Goal: Task Accomplishment & Management: Manage account settings

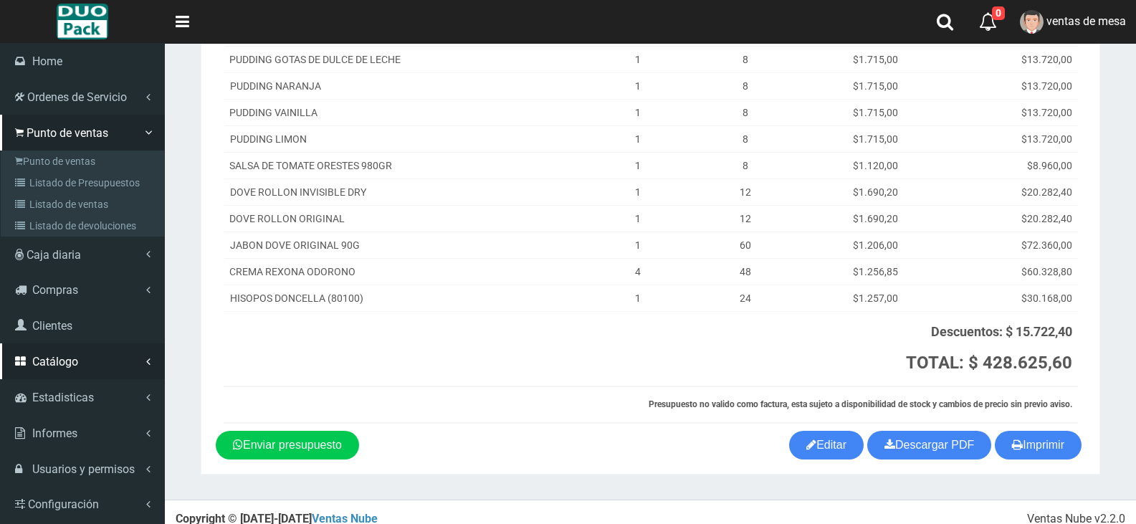
scroll to position [467, 0]
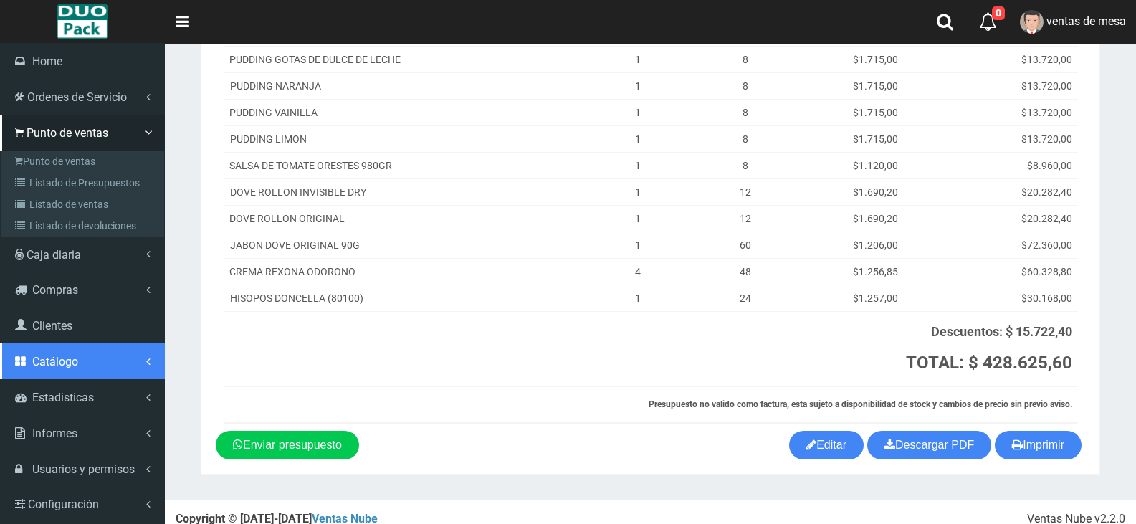
click at [27, 363] on icon at bounding box center [22, 360] width 14 height 11
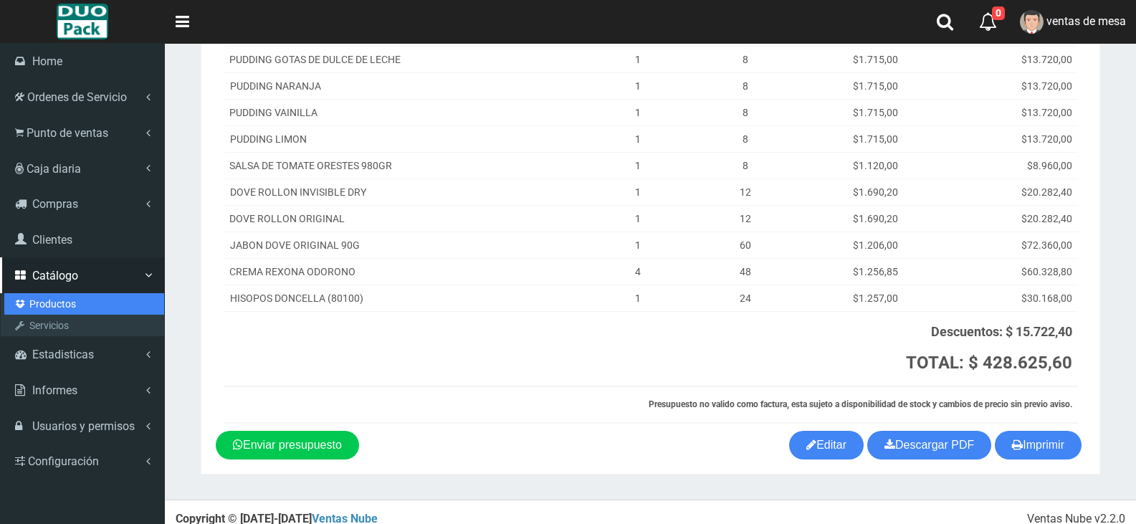
click at [56, 307] on link "Productos" at bounding box center [84, 304] width 160 height 22
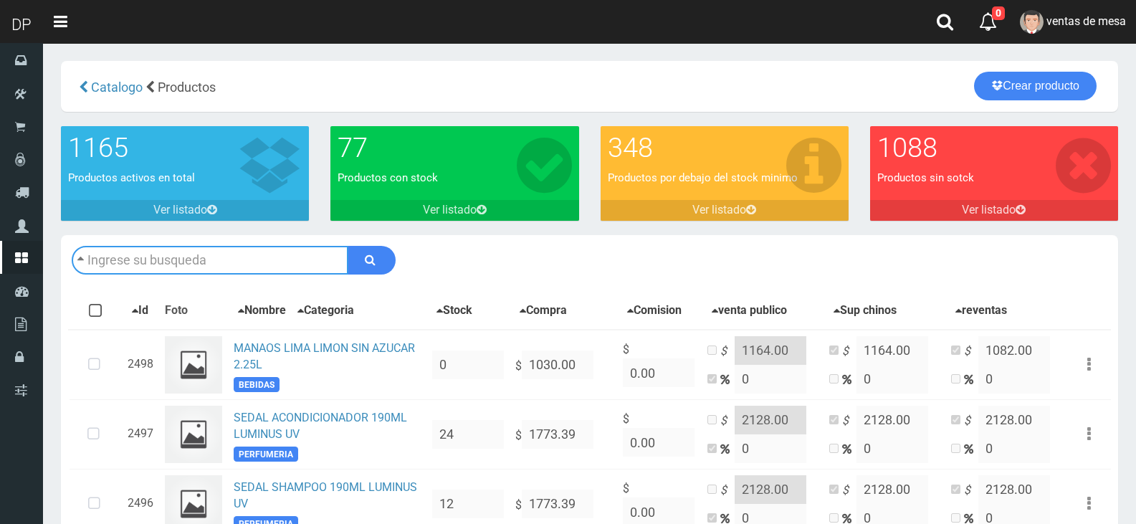
drag, startPoint x: 172, startPoint y: 245, endPoint x: 193, endPoint y: 271, distance: 33.1
click at [174, 247] on input "text" at bounding box center [210, 260] width 277 height 29
click at [194, 271] on input "text" at bounding box center [210, 260] width 277 height 29
click at [193, 261] on input "text" at bounding box center [210, 260] width 277 height 29
click at [176, 257] on input "text" at bounding box center [210, 260] width 277 height 29
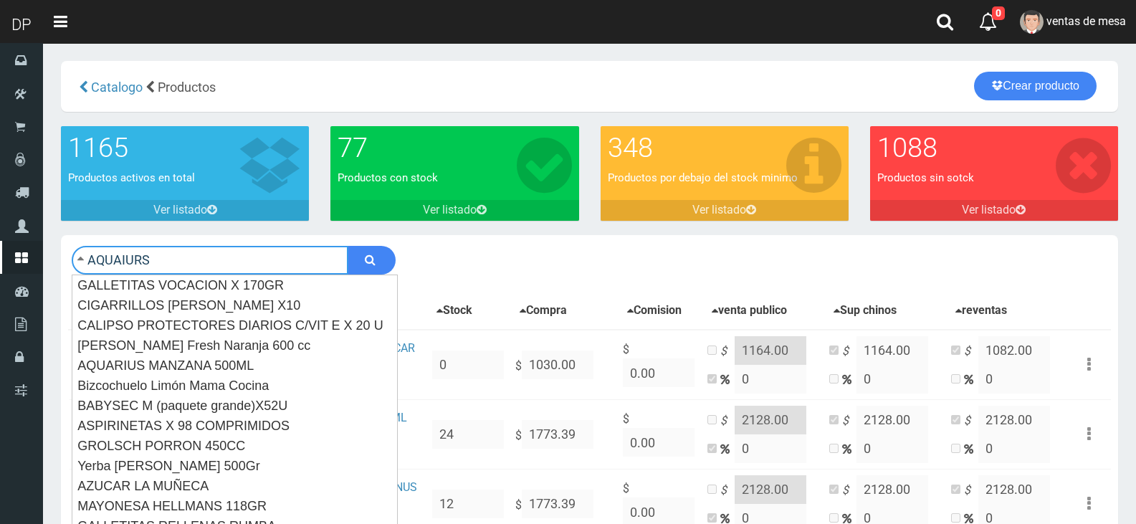
type input "AQUAIURS"
click at [348, 246] on button "submit" at bounding box center [372, 260] width 48 height 29
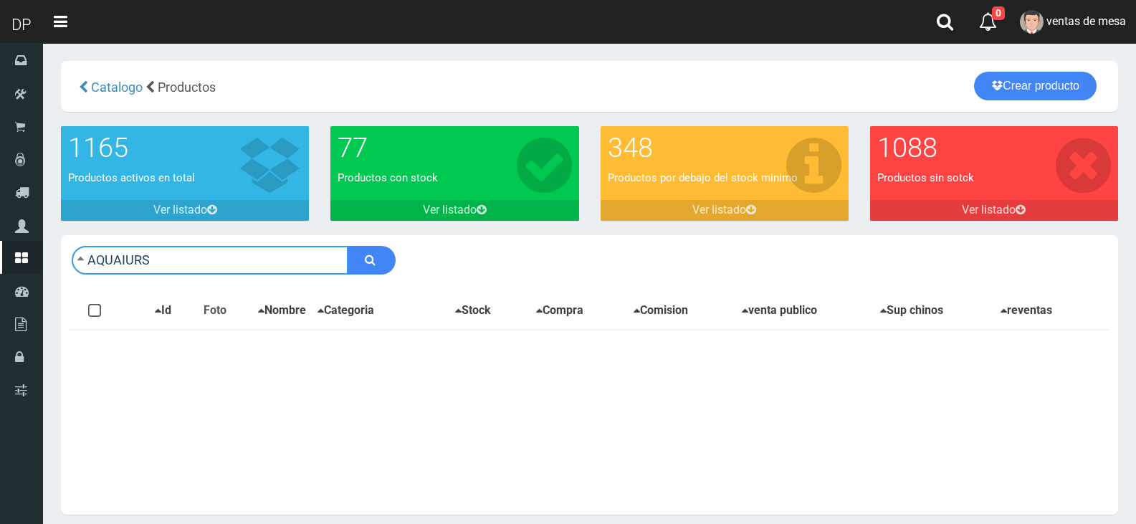
drag, startPoint x: 126, startPoint y: 265, endPoint x: 171, endPoint y: 256, distance: 46.1
click at [169, 255] on input "AQUAIURS" at bounding box center [210, 260] width 277 height 29
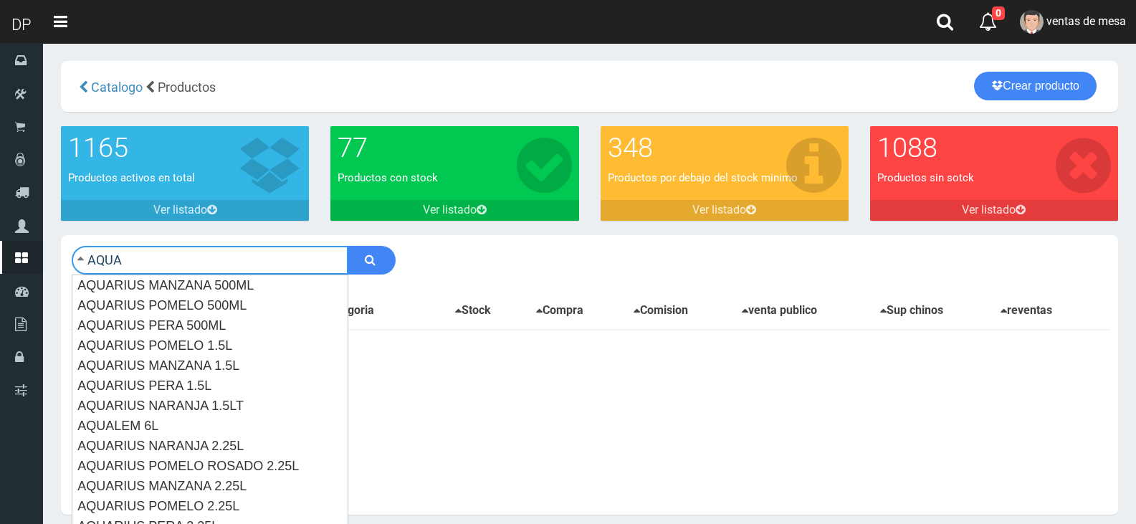
type input "AQUA"
click at [348, 246] on button "submit" at bounding box center [372, 260] width 48 height 29
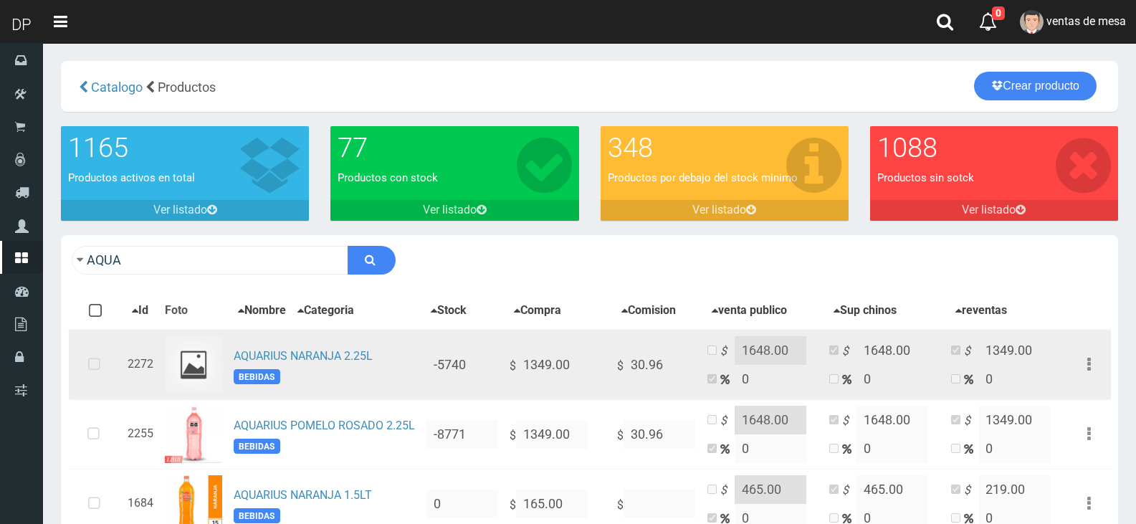
click at [94, 376] on icon at bounding box center [94, 364] width 38 height 47
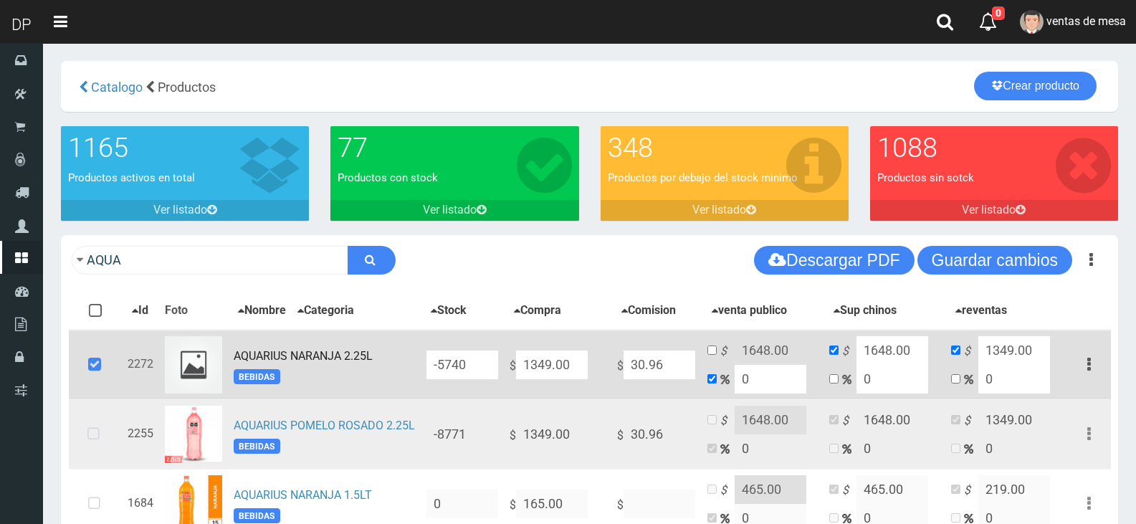
click at [96, 436] on icon at bounding box center [94, 434] width 38 height 47
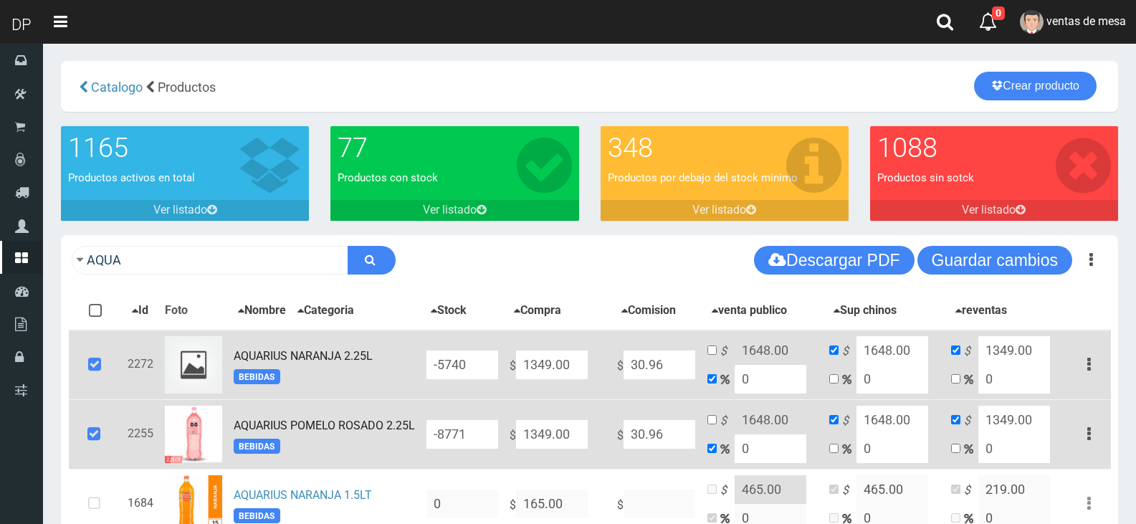
click at [535, 370] on input "1349.00" at bounding box center [552, 364] width 72 height 29
type input "149.00"
type input "149"
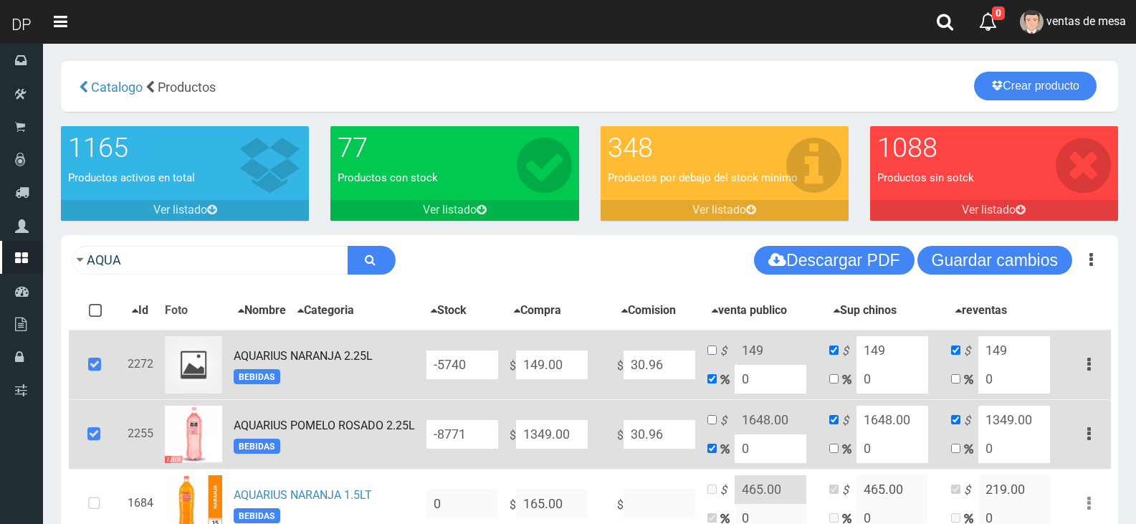
type input "1449.00"
type input "1449"
click at [551, 374] on input "1449.00" at bounding box center [552, 364] width 72 height 29
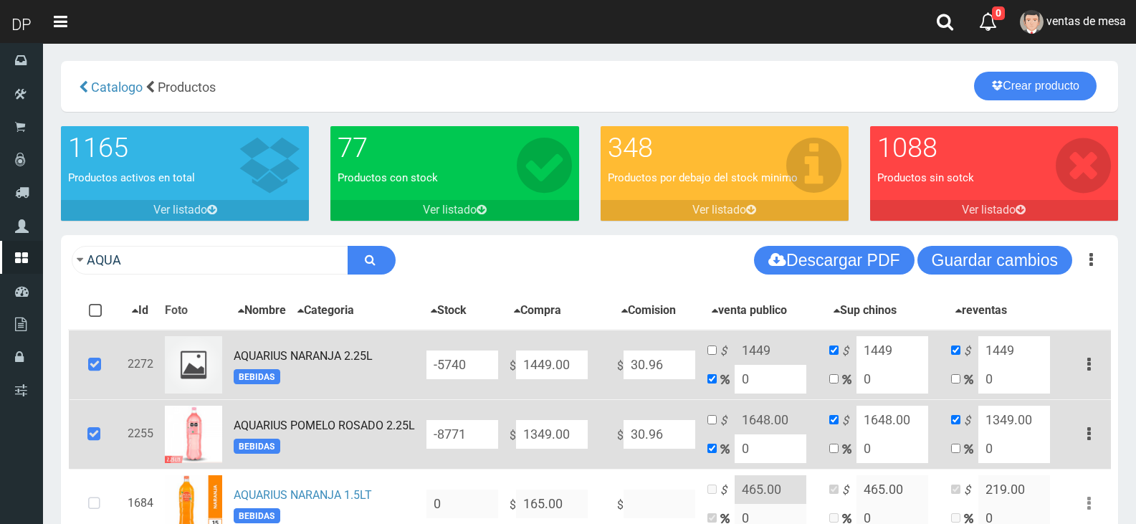
click at [551, 374] on input "1449.00" at bounding box center [552, 364] width 72 height 29
type input "4"
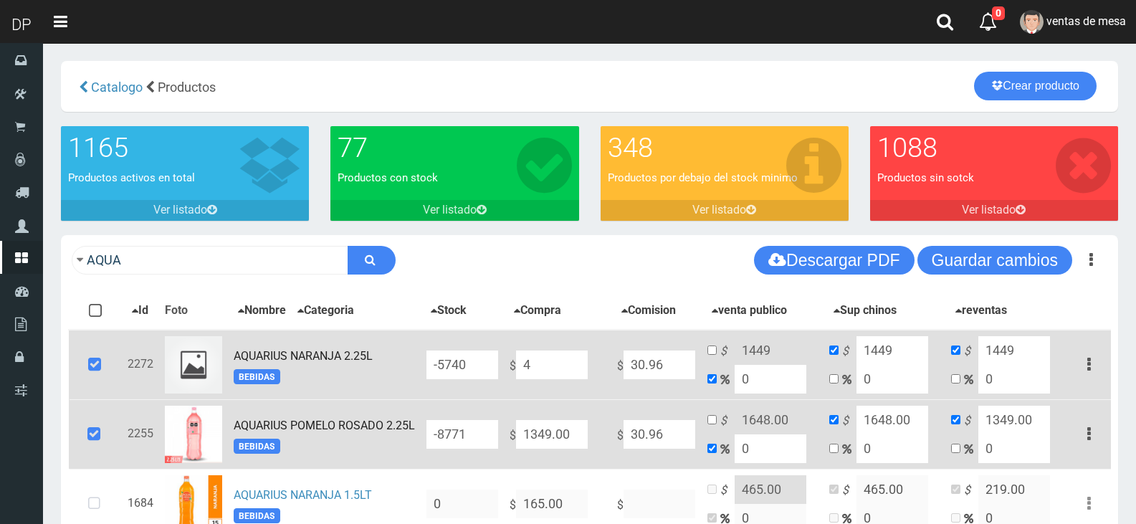
type input "4"
type input "NaN"
type input "1"
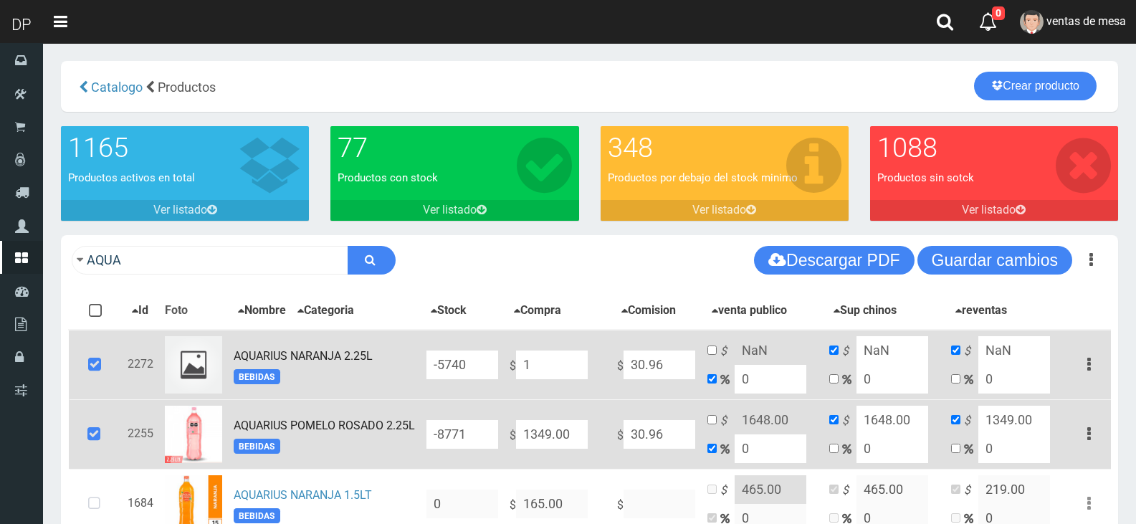
type input "1"
type input "14"
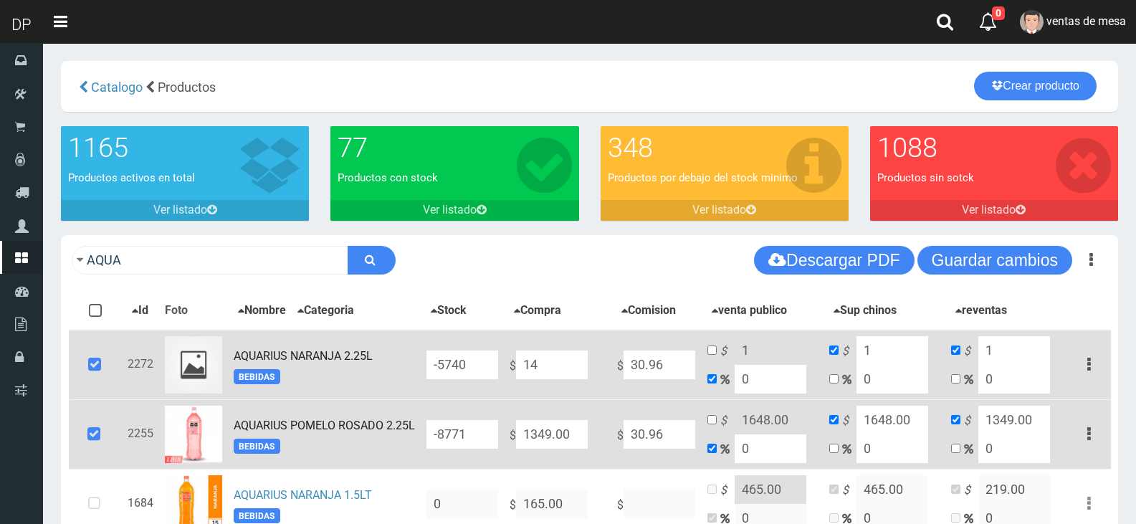
type input "14"
type input "149"
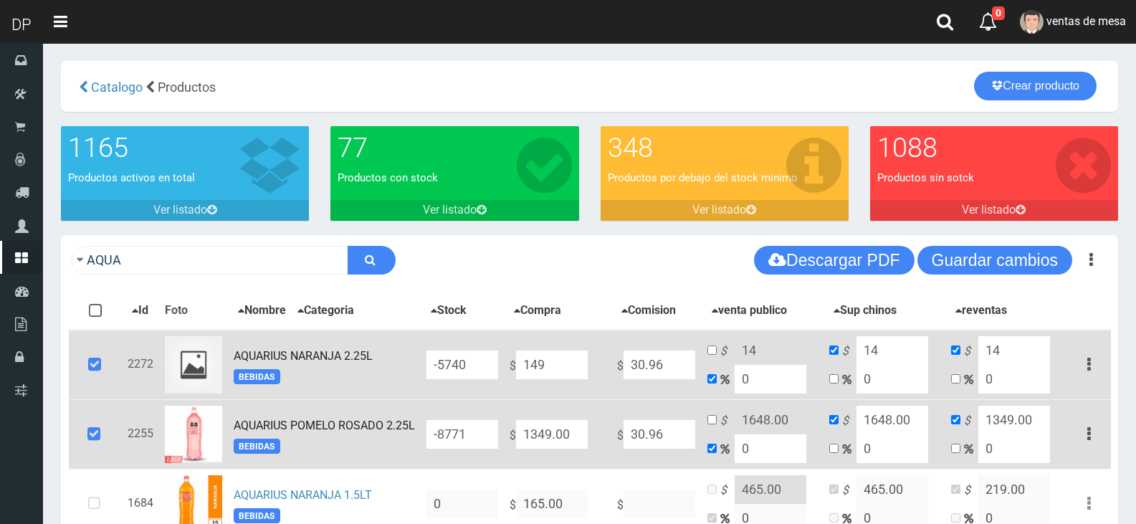
type input "149"
type input "1499"
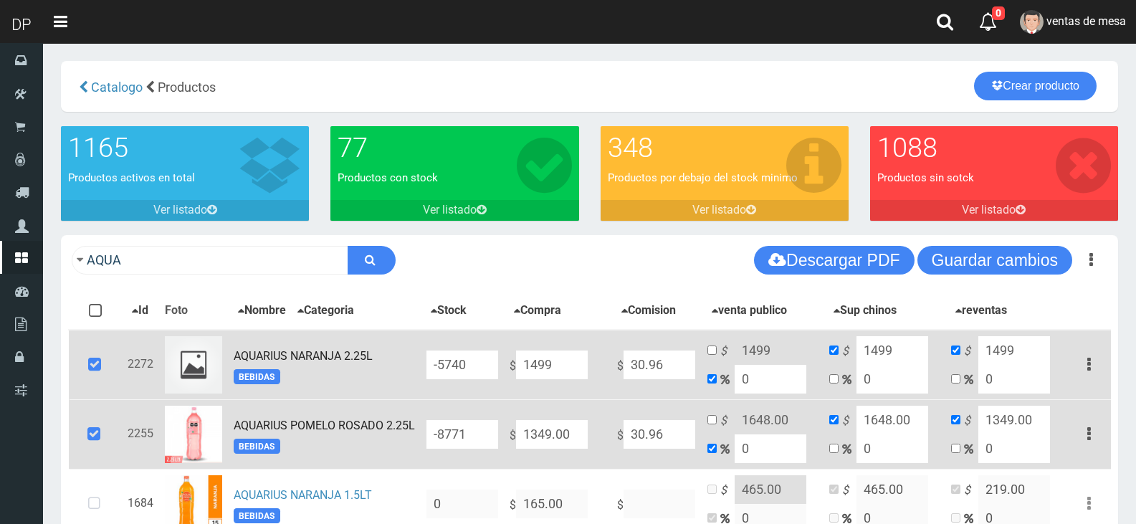
click at [551, 374] on input "1499" at bounding box center [552, 364] width 72 height 29
type input "1499"
click at [574, 444] on input "1349.00" at bounding box center [552, 434] width 72 height 29
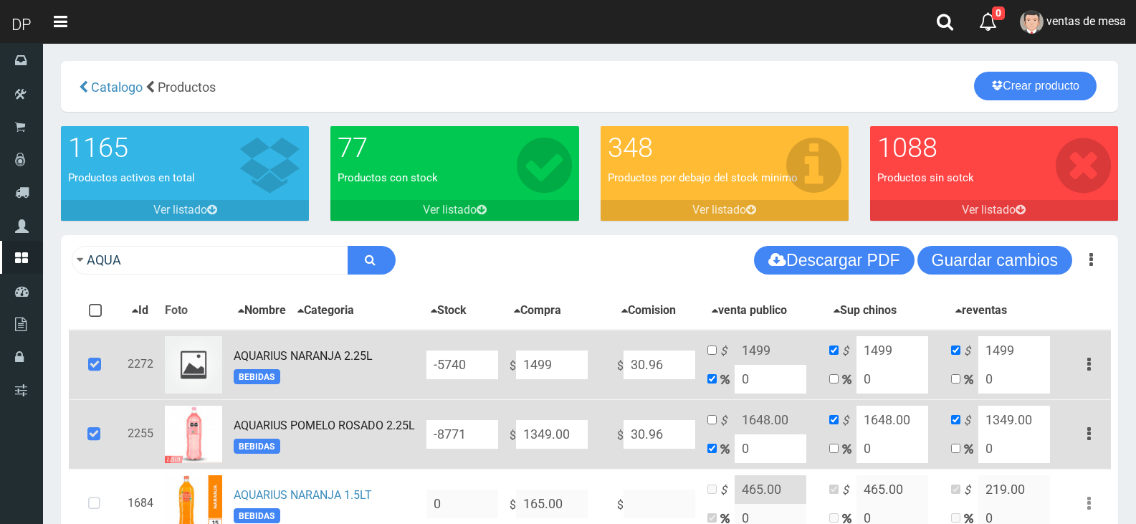
paste input "499"
type input "1499"
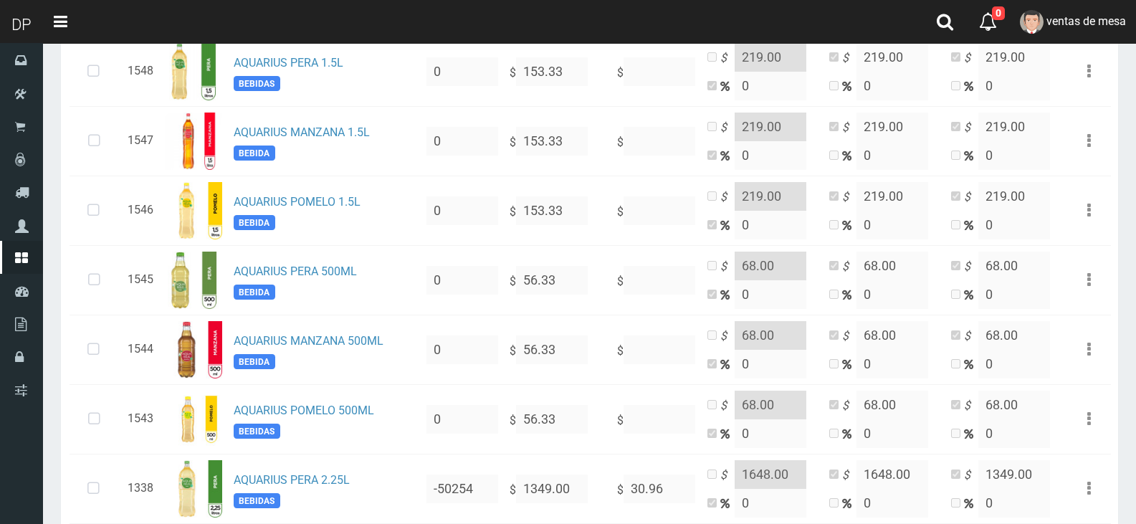
scroll to position [792, 0]
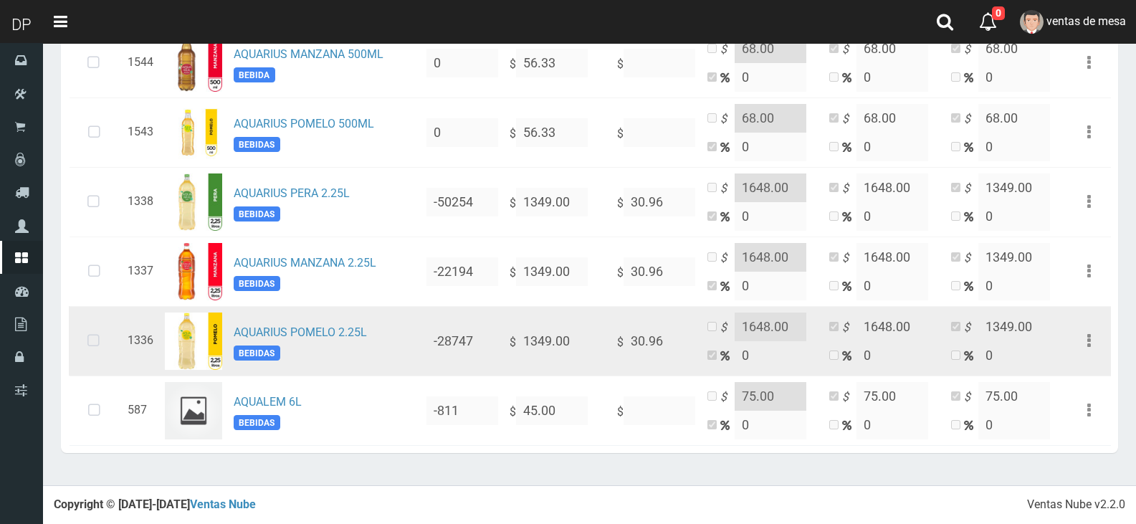
type input "1499"
click at [97, 335] on icon at bounding box center [94, 340] width 38 height 47
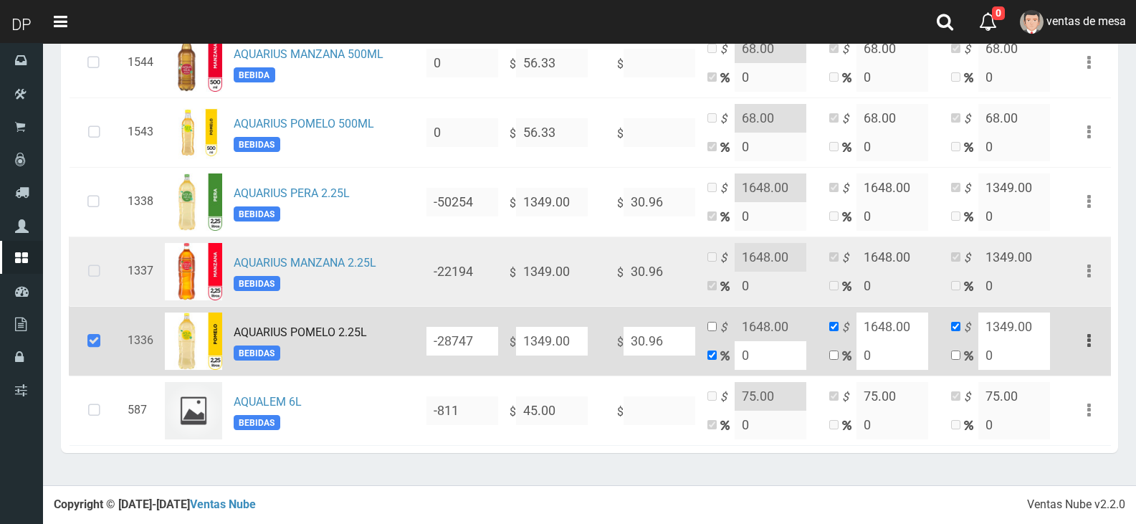
click at [85, 279] on icon at bounding box center [94, 271] width 38 height 47
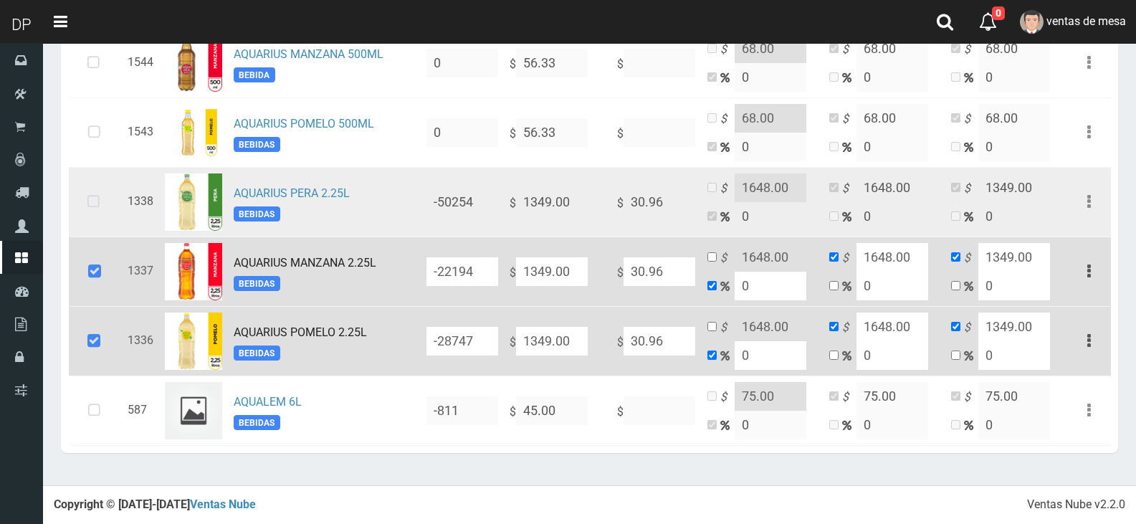
click at [76, 219] on icon at bounding box center [94, 201] width 38 height 47
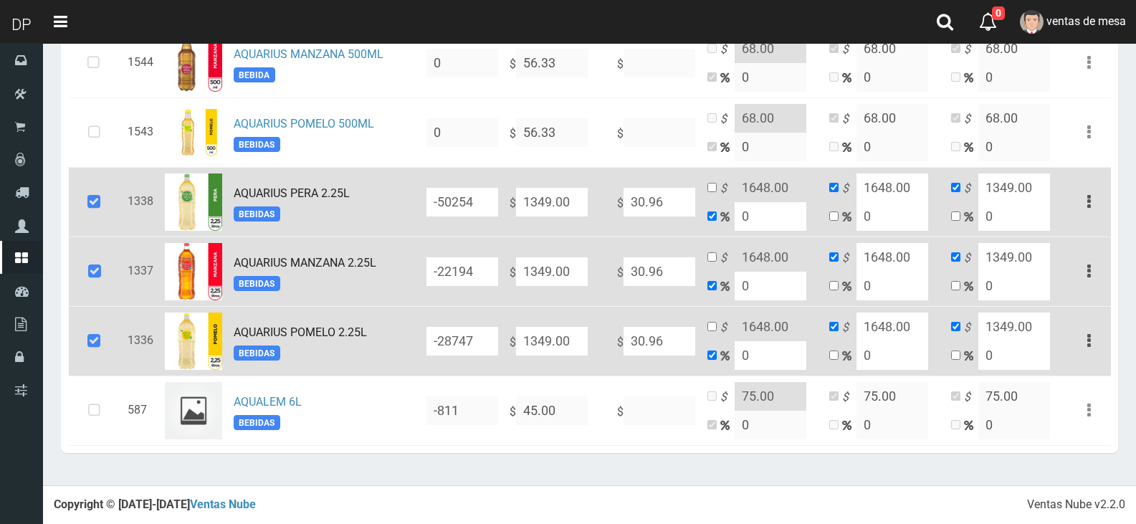
click at [530, 204] on input "1349.00" at bounding box center [552, 202] width 72 height 29
paste input "499"
type input "1499"
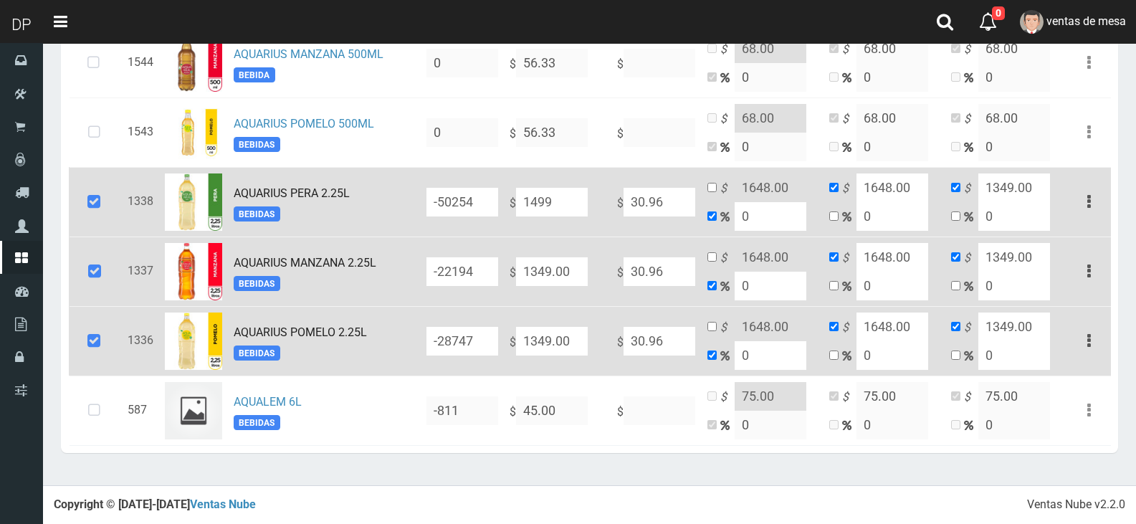
type input "1499"
click at [583, 272] on input "1349.00" at bounding box center [552, 271] width 72 height 29
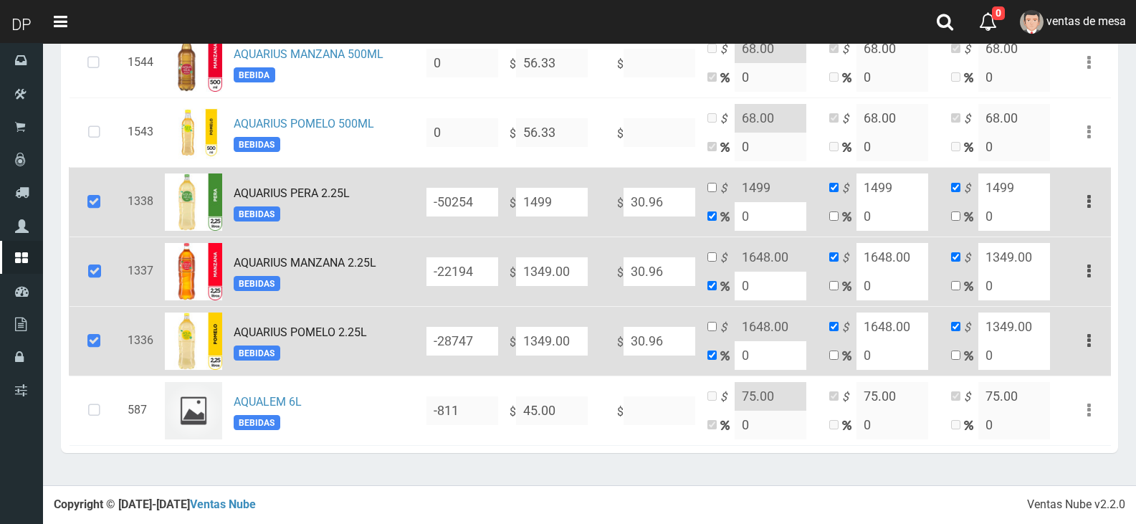
paste input "499"
type input "1499"
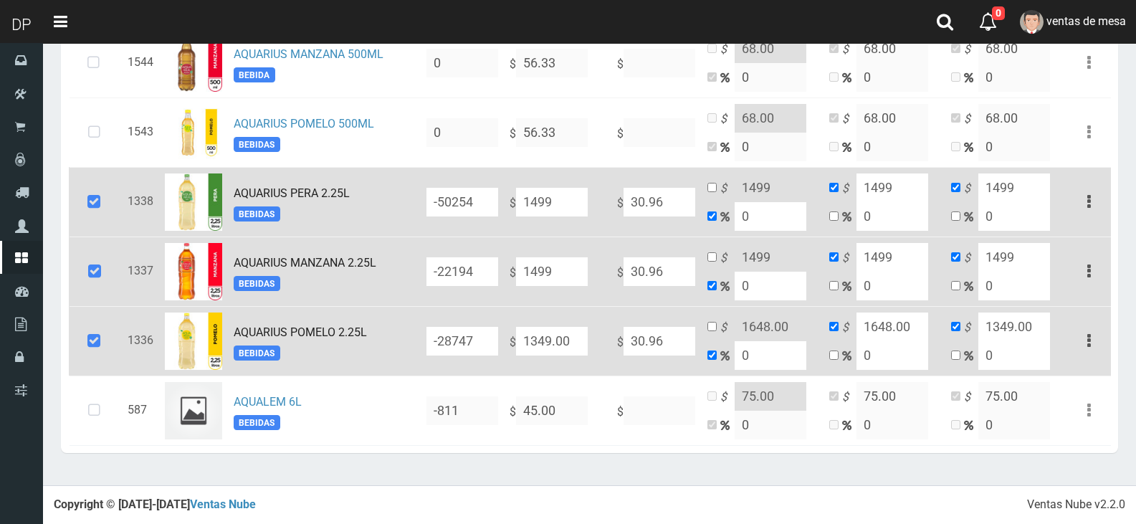
type input "1499"
click at [569, 328] on input "1349.00" at bounding box center [552, 341] width 72 height 29
type input "1349"
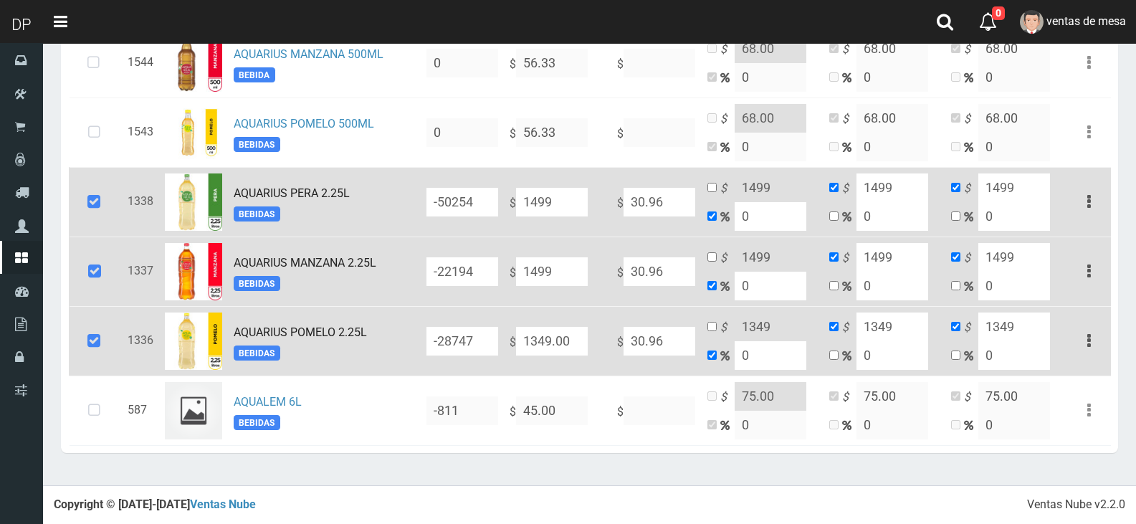
click at [568, 328] on input "1349.00" at bounding box center [552, 341] width 72 height 29
paste input "499"
type input "1499"
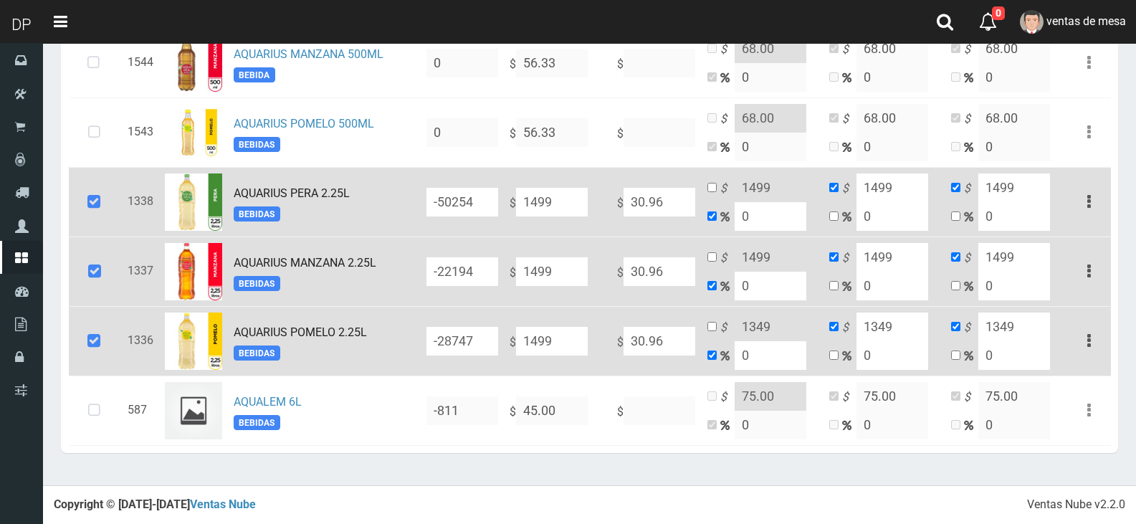
type input "1499"
click at [726, 323] on icon "$" at bounding box center [727, 328] width 14 height 16
click at [715, 326] on input "checkbox" at bounding box center [711, 326] width 9 height 9
checkbox input "true"
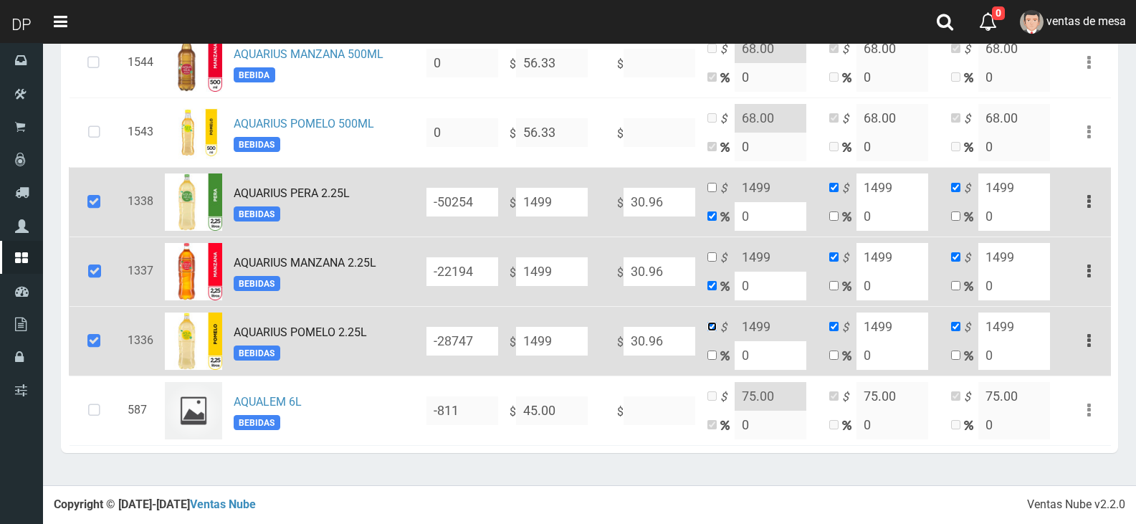
checkbox input "false"
click at [740, 321] on input "1499" at bounding box center [771, 326] width 72 height 29
click at [741, 321] on input "1499" at bounding box center [771, 326] width 72 height 29
type input "1699"
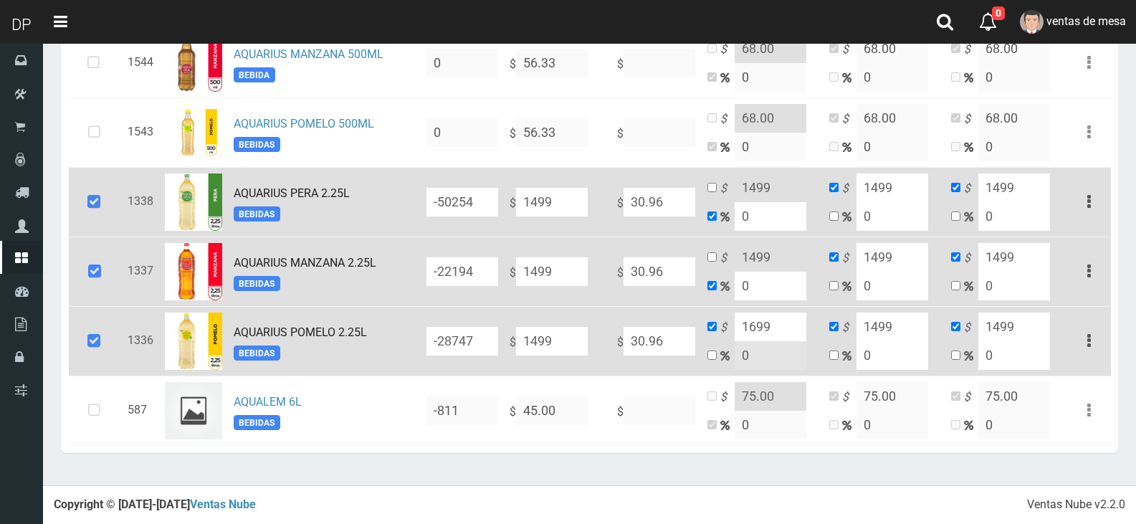
click at [892, 333] on input "1499" at bounding box center [892, 326] width 72 height 29
paste input "6"
type input "1699"
click at [994, 335] on input "1499" at bounding box center [1014, 326] width 72 height 29
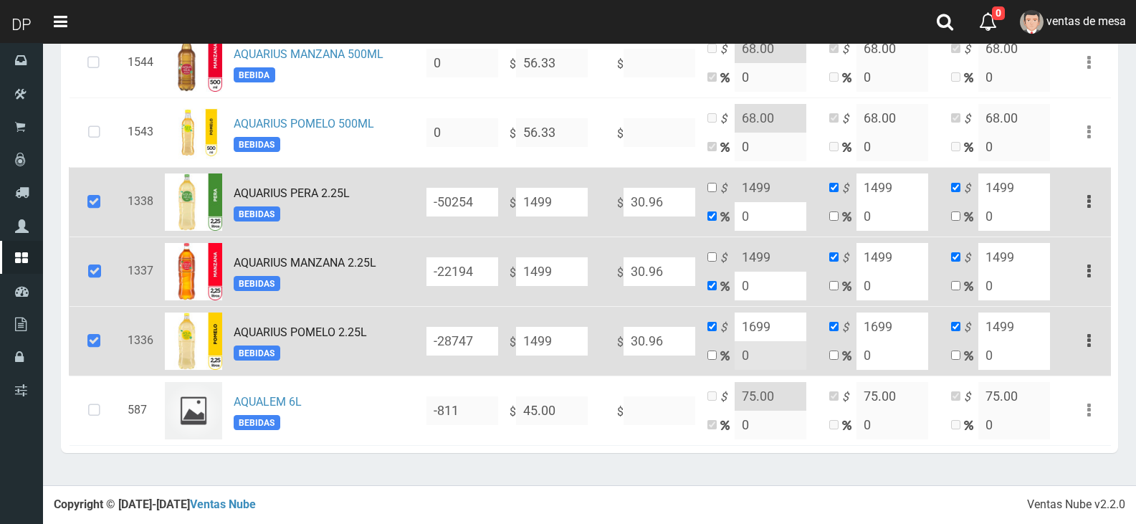
click at [994, 335] on input "1499" at bounding box center [1014, 326] width 72 height 29
paste input "6"
type input "1699"
click at [1005, 269] on input "1499" at bounding box center [1014, 257] width 72 height 29
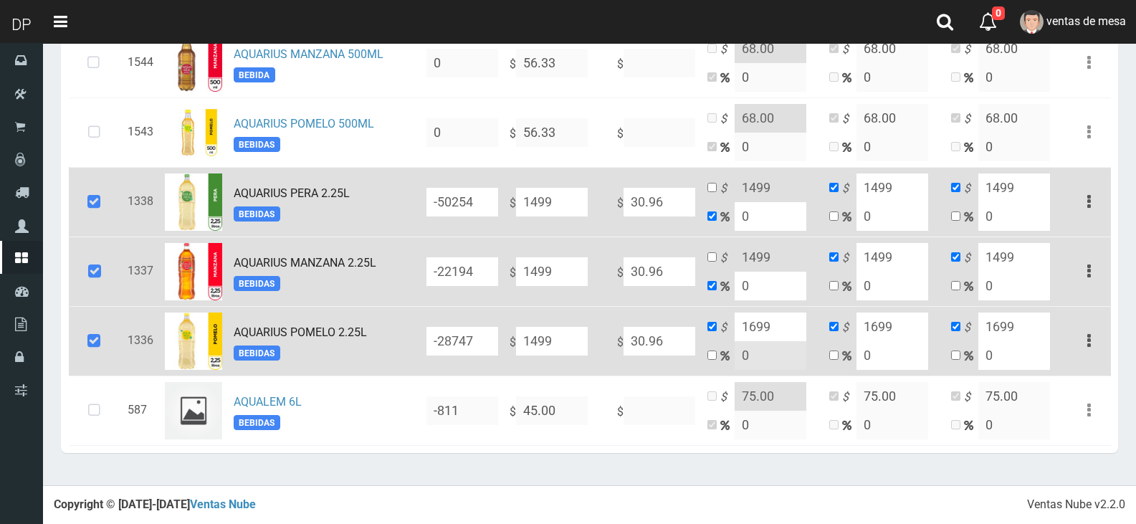
click at [762, 324] on input "1699" at bounding box center [771, 326] width 72 height 29
type input "1748"
click at [897, 311] on td "$ 1699 0" at bounding box center [884, 341] width 122 height 70
click at [897, 315] on input "1699" at bounding box center [892, 326] width 72 height 29
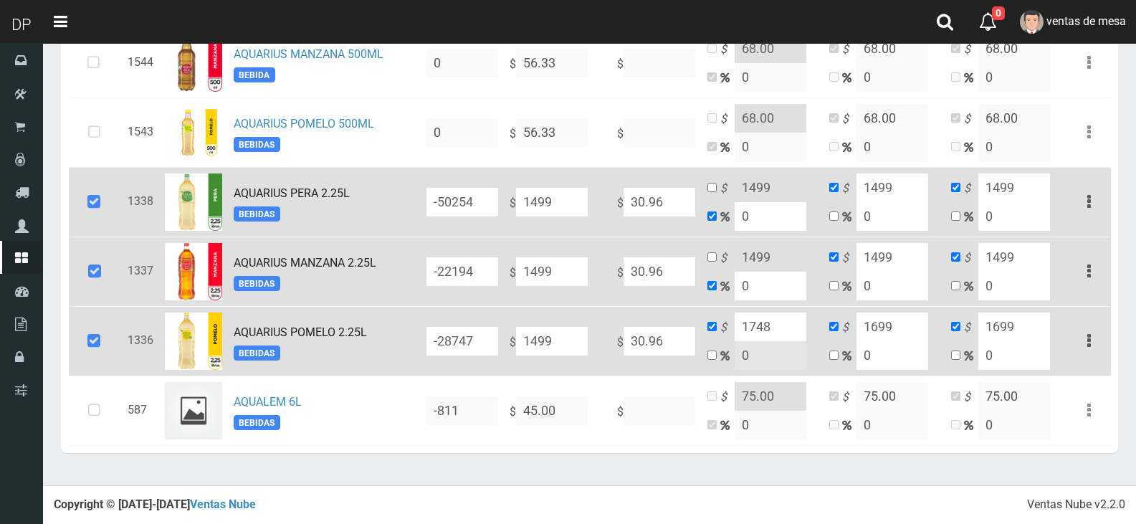
click at [897, 317] on input "1699" at bounding box center [892, 326] width 72 height 29
paste input "1748"
type input "16991748"
click at [1017, 319] on input "1699" at bounding box center [1014, 326] width 72 height 29
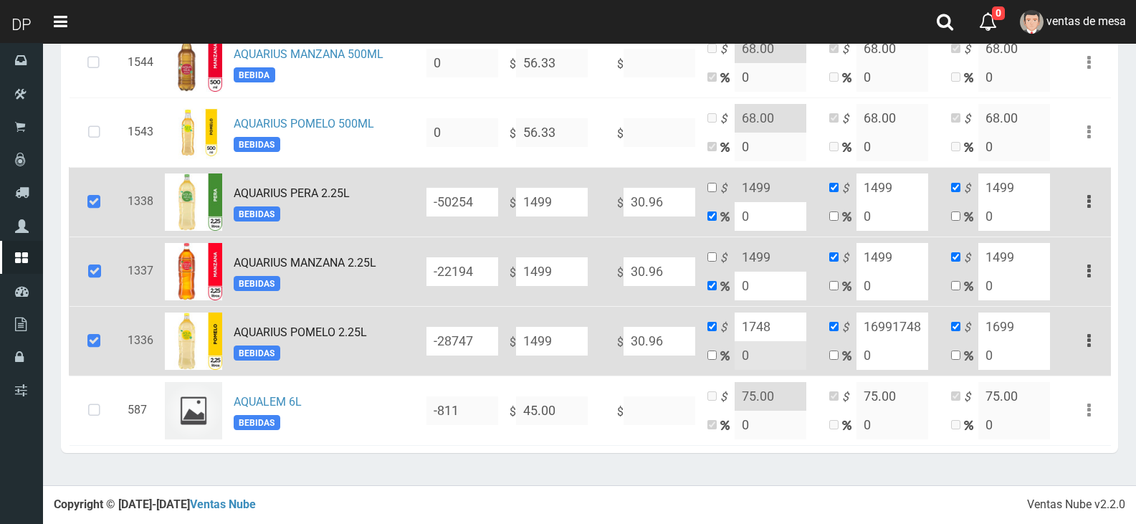
scroll to position [0, 0]
click at [1017, 319] on input "1699" at bounding box center [1014, 326] width 72 height 29
paste input "748"
type input "1748"
click at [929, 328] on td "$ 16991748 0" at bounding box center [884, 341] width 122 height 70
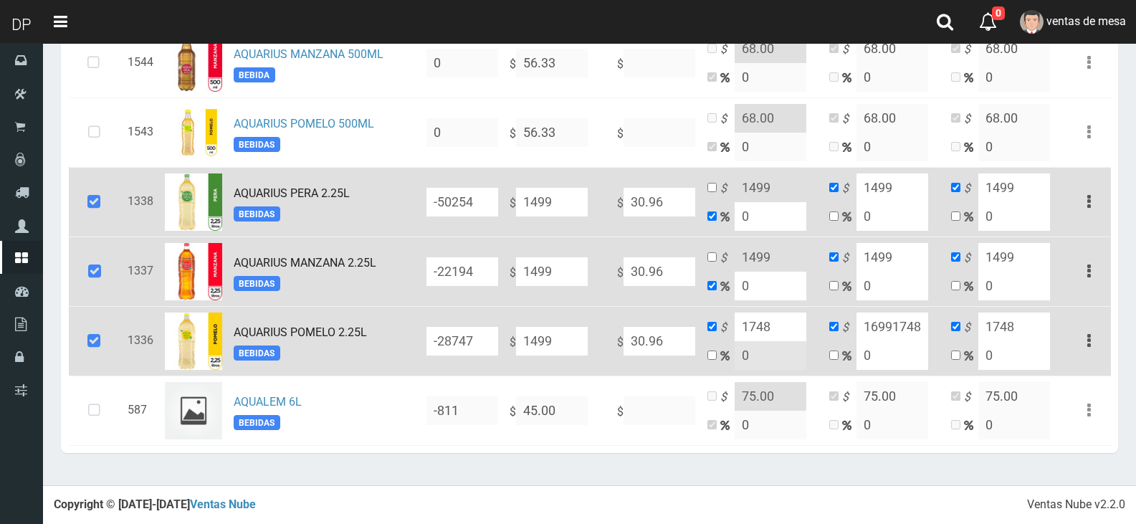
click at [929, 328] on td "$ 16991748 0" at bounding box center [884, 341] width 122 height 70
click at [922, 324] on input "16991748" at bounding box center [892, 326] width 72 height 29
paste input
type input "1748"
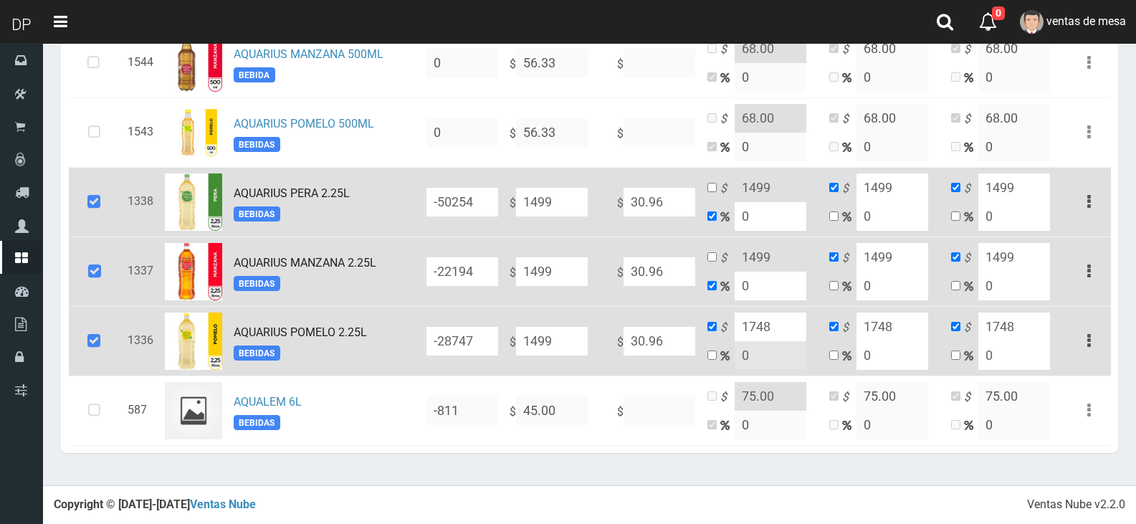
click at [1009, 267] on input "1499" at bounding box center [1014, 257] width 72 height 29
paste input "748"
type input "1748"
click at [935, 253] on td "$ 1499 0" at bounding box center [884, 272] width 122 height 70
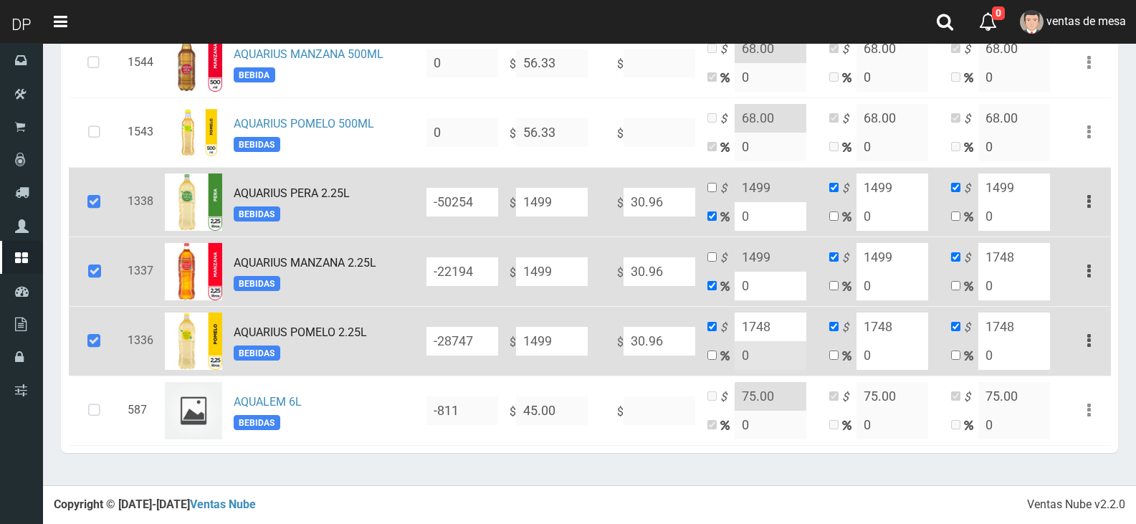
click at [915, 255] on input "1499" at bounding box center [892, 257] width 72 height 29
paste input "748"
type input "1748"
click at [914, 190] on input "1499" at bounding box center [892, 187] width 72 height 29
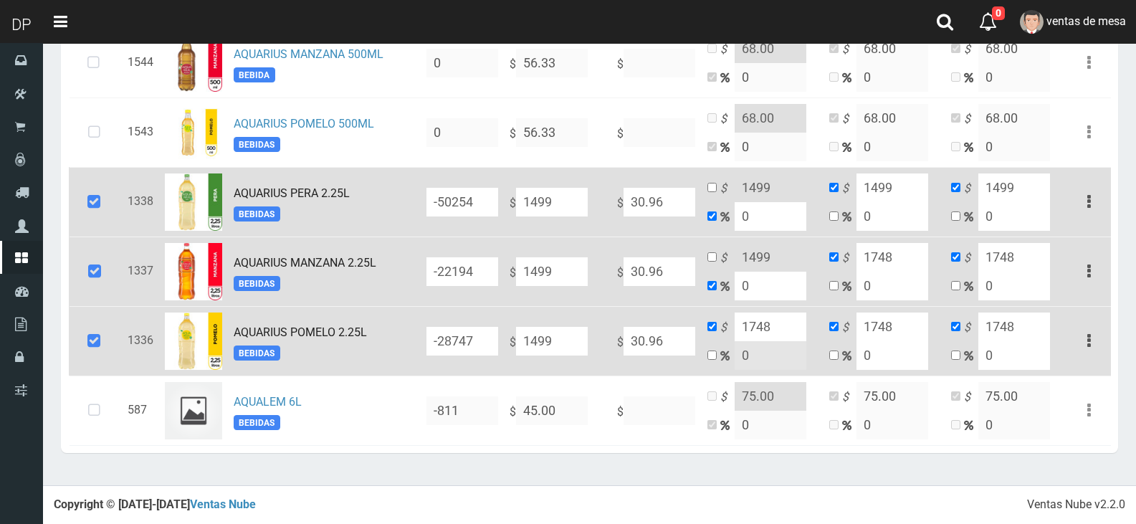
click at [914, 190] on input "1499" at bounding box center [892, 187] width 72 height 29
paste input "748"
type input "1748"
click at [1010, 181] on input "1499" at bounding box center [1014, 187] width 72 height 29
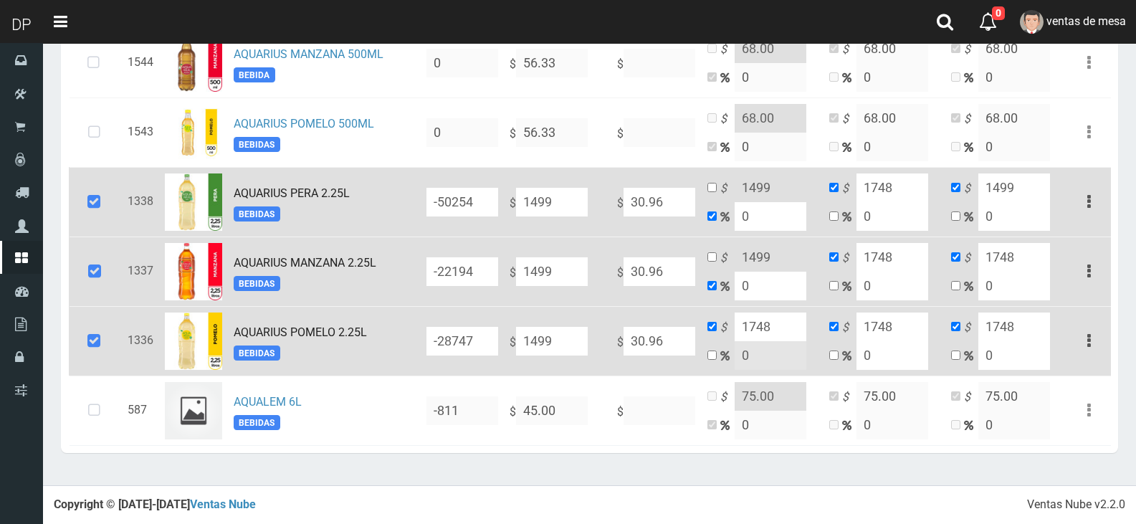
paste input "748"
type input "1748"
click at [710, 191] on input "checkbox" at bounding box center [711, 187] width 9 height 9
checkbox input "true"
checkbox input "false"
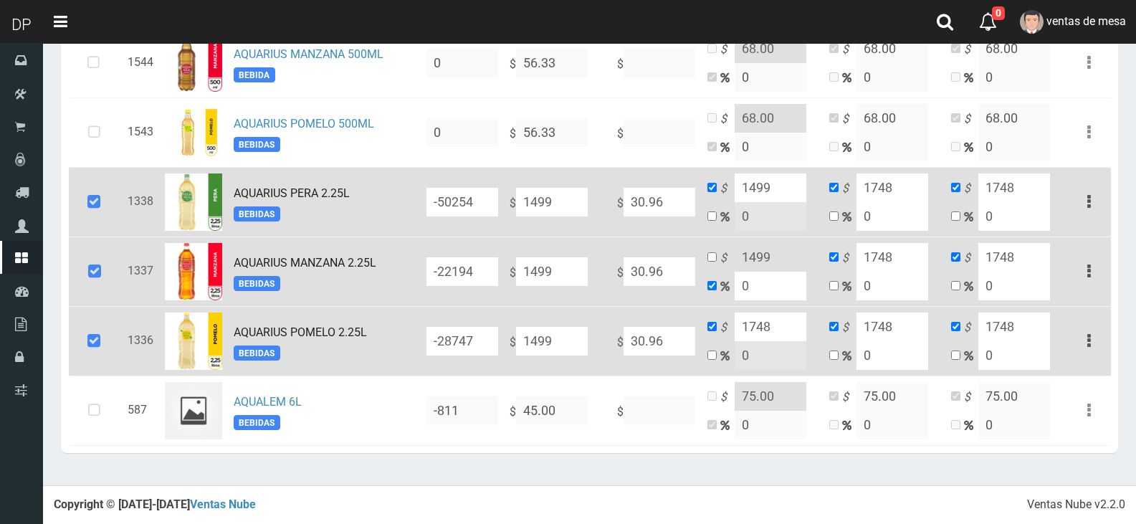
click at [757, 187] on input "1499" at bounding box center [771, 187] width 72 height 29
paste input "748"
type input "1748"
click at [710, 258] on input "checkbox" at bounding box center [711, 256] width 9 height 9
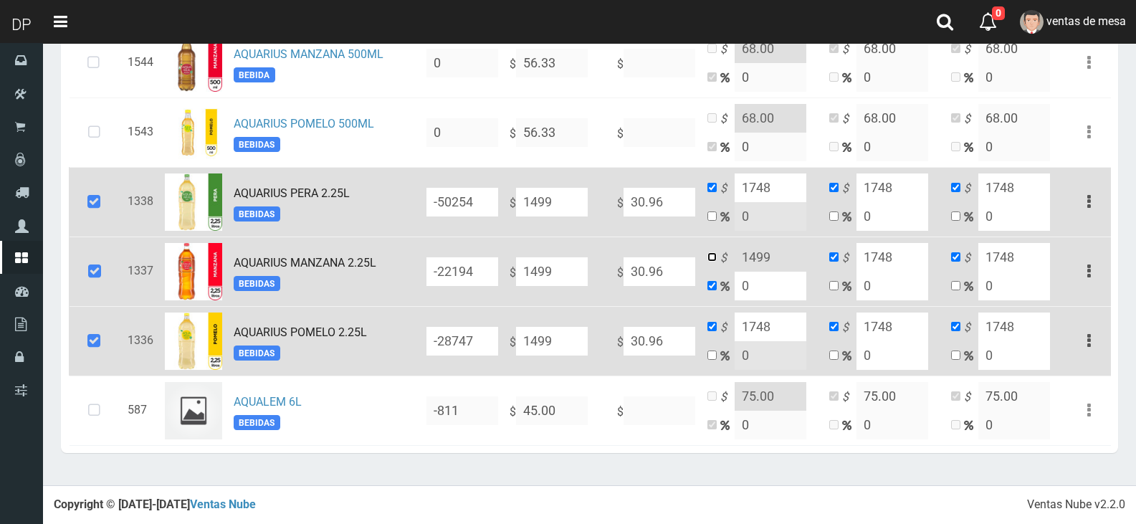
checkbox input "true"
checkbox input "false"
click at [745, 257] on input "1499" at bounding box center [771, 257] width 72 height 29
paste input "748"
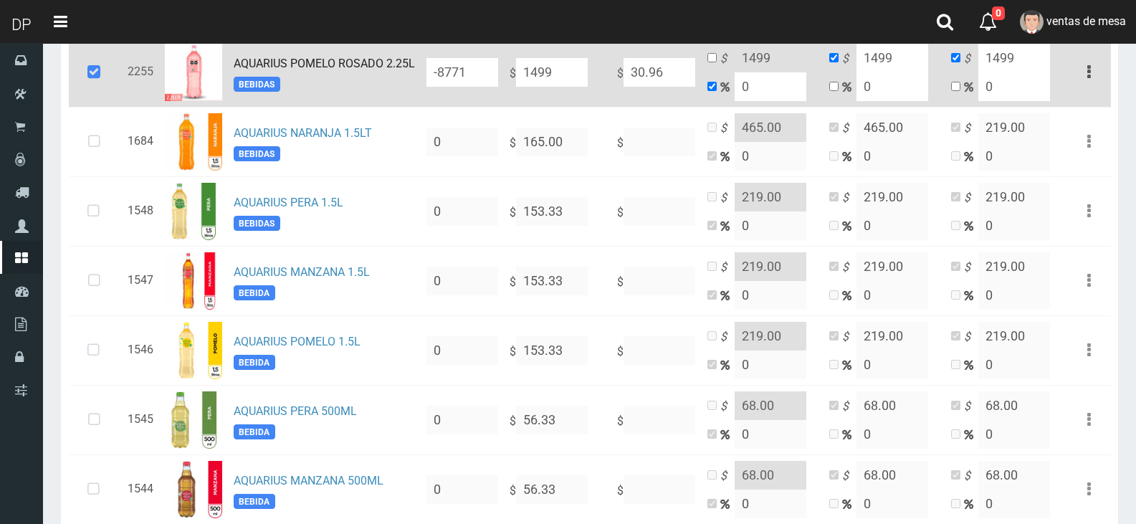
scroll to position [4, 0]
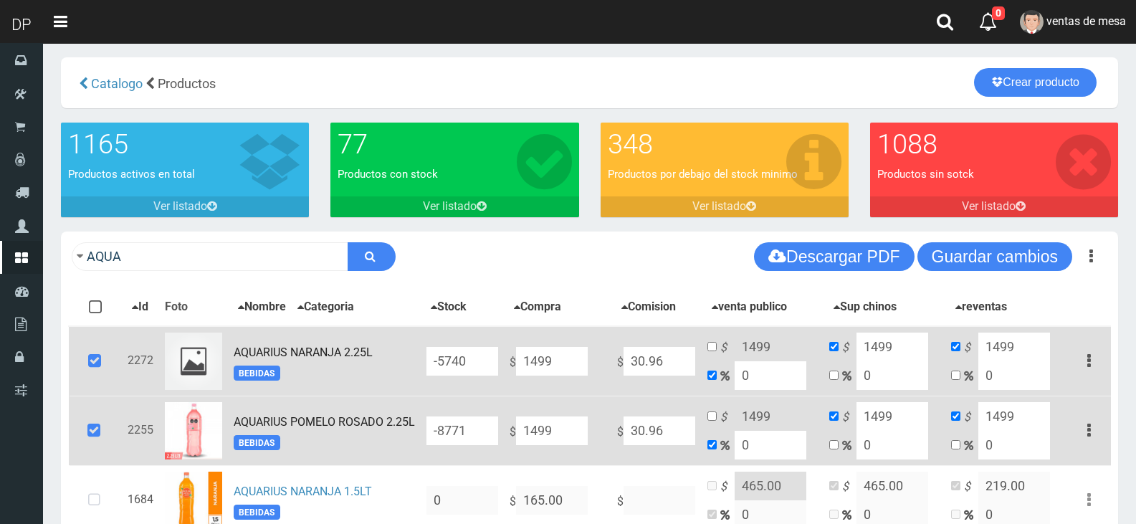
type input "1748"
click at [715, 349] on input "checkbox" at bounding box center [711, 346] width 9 height 9
checkbox input "true"
checkbox input "false"
click at [743, 346] on input "1499" at bounding box center [771, 347] width 72 height 29
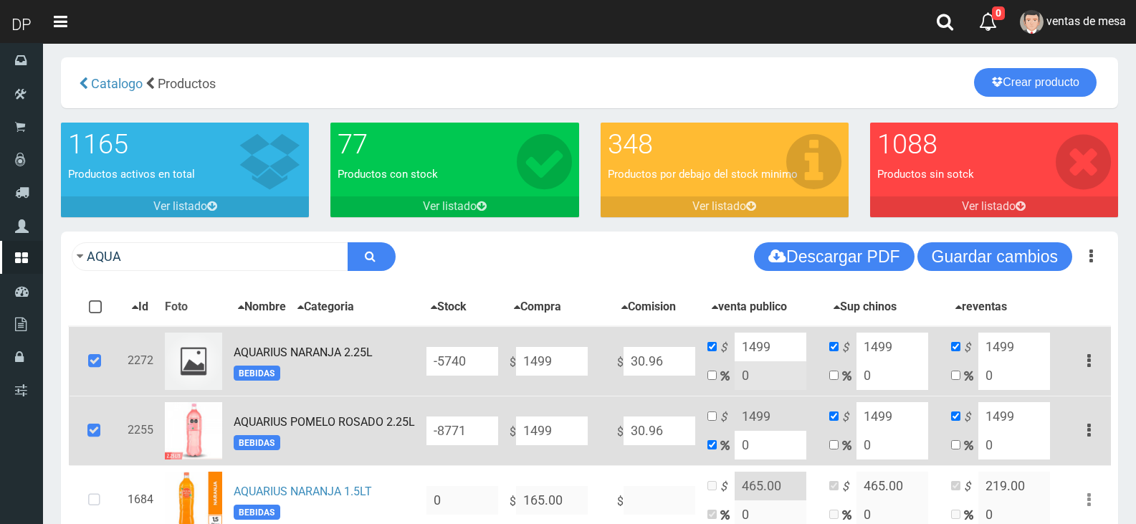
click at [743, 346] on input "1499" at bounding box center [771, 347] width 72 height 29
paste input "748"
type input "1748"
click at [714, 420] on input "checkbox" at bounding box center [711, 415] width 9 height 9
checkbox input "true"
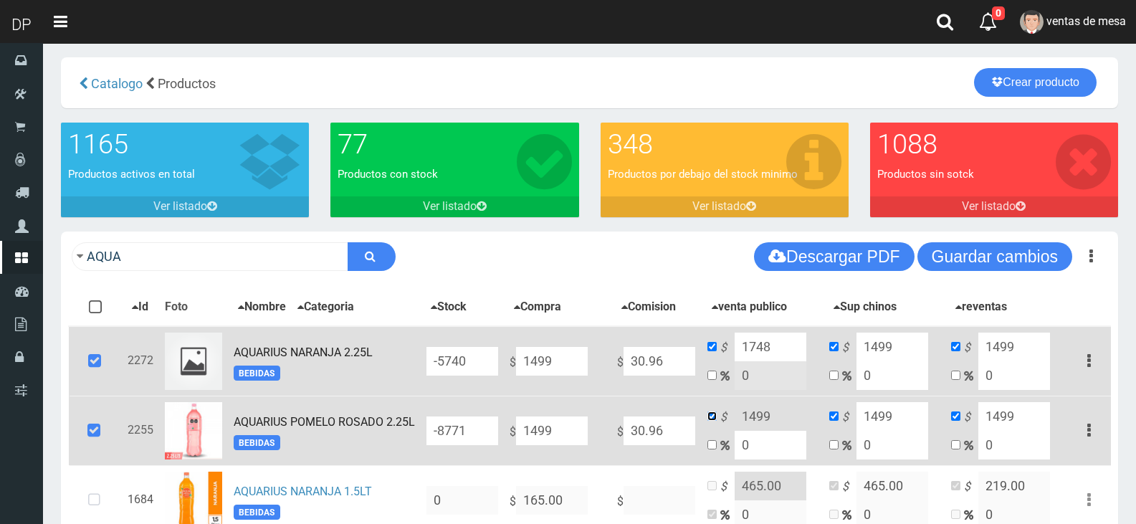
checkbox input "false"
click at [755, 421] on input "1499" at bounding box center [771, 416] width 72 height 29
paste input "748"
type input "1748"
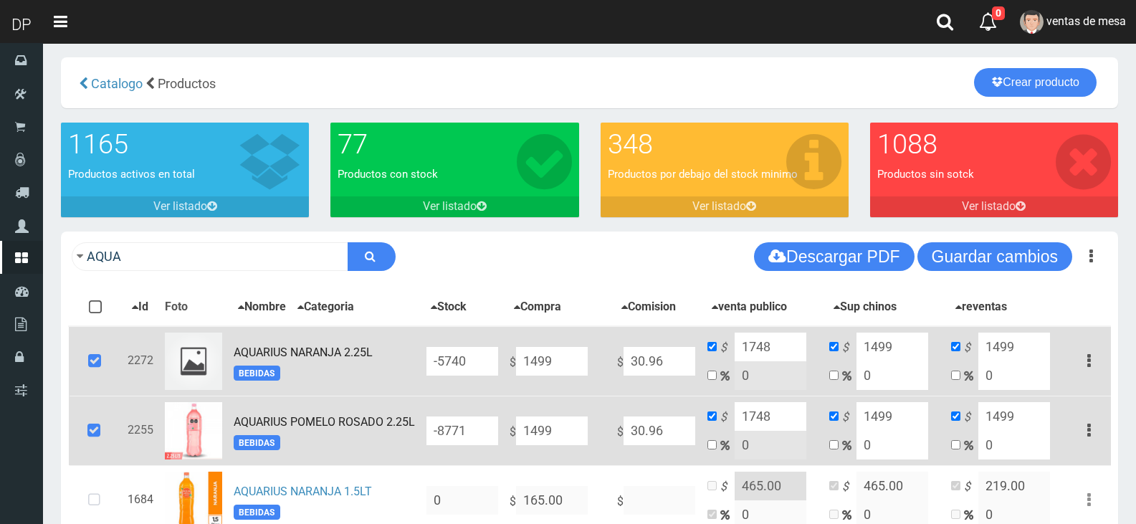
click at [874, 348] on input "1499" at bounding box center [892, 347] width 72 height 29
paste input "748"
type input "1748"
click at [877, 423] on input "1499" at bounding box center [892, 416] width 72 height 29
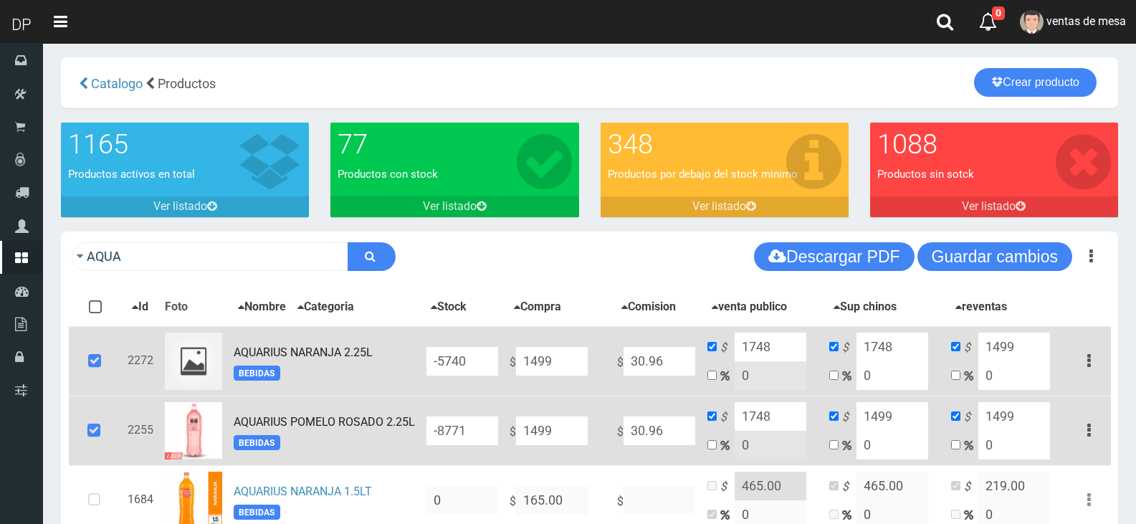
click at [877, 423] on input "1499" at bounding box center [892, 416] width 72 height 29
paste input "748"
type input "1748"
click at [1003, 342] on input "1499" at bounding box center [1014, 347] width 72 height 29
click at [1004, 343] on input "1499" at bounding box center [1014, 347] width 72 height 29
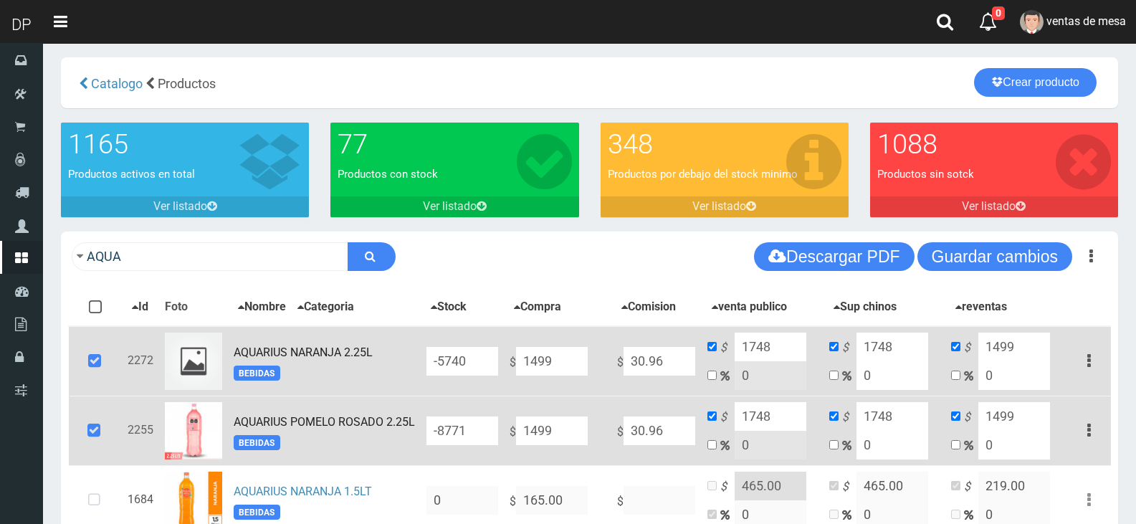
paste input "748"
type input "1748"
click at [1007, 413] on input "1499" at bounding box center [1014, 416] width 72 height 29
paste input "748"
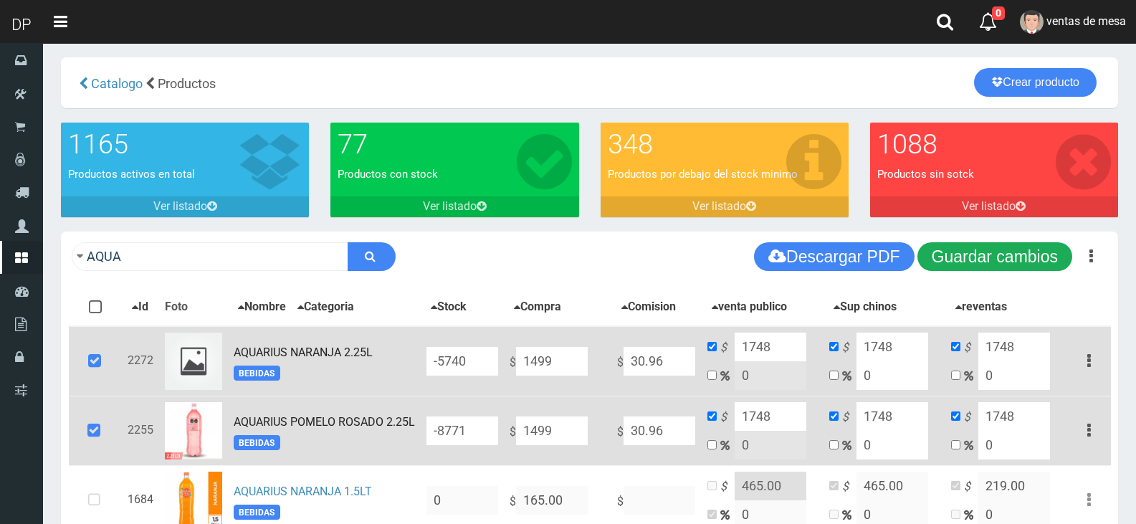
type input "1748"
click at [1014, 263] on button "Guardar cambios" at bounding box center [994, 256] width 155 height 29
drag, startPoint x: 108, startPoint y: 372, endPoint x: 102, endPoint y: 426, distance: 54.1
click at [108, 372] on icon at bounding box center [94, 361] width 39 height 47
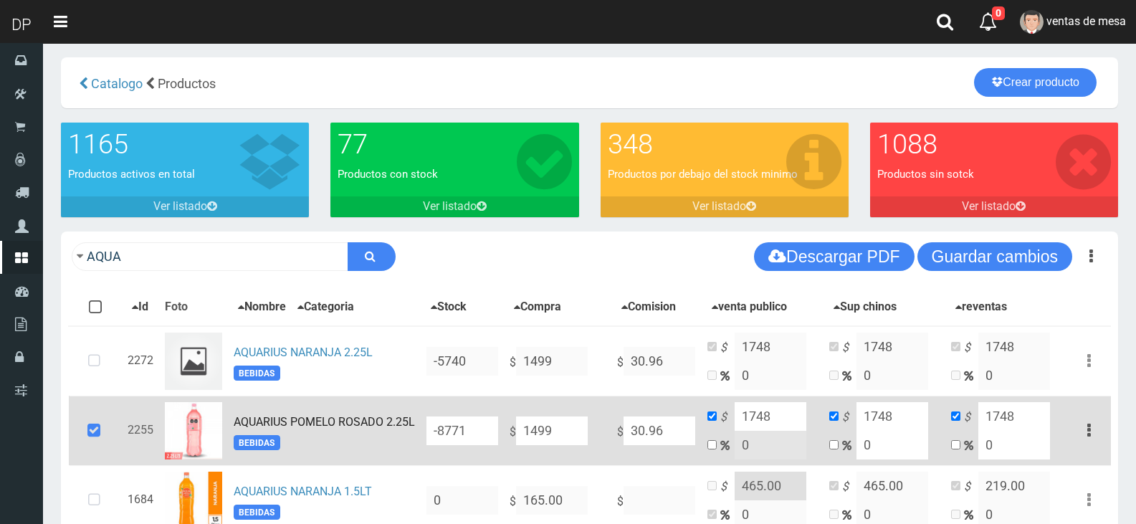
click at [102, 434] on h4 "Listo!" at bounding box center [161, 441] width 206 height 14
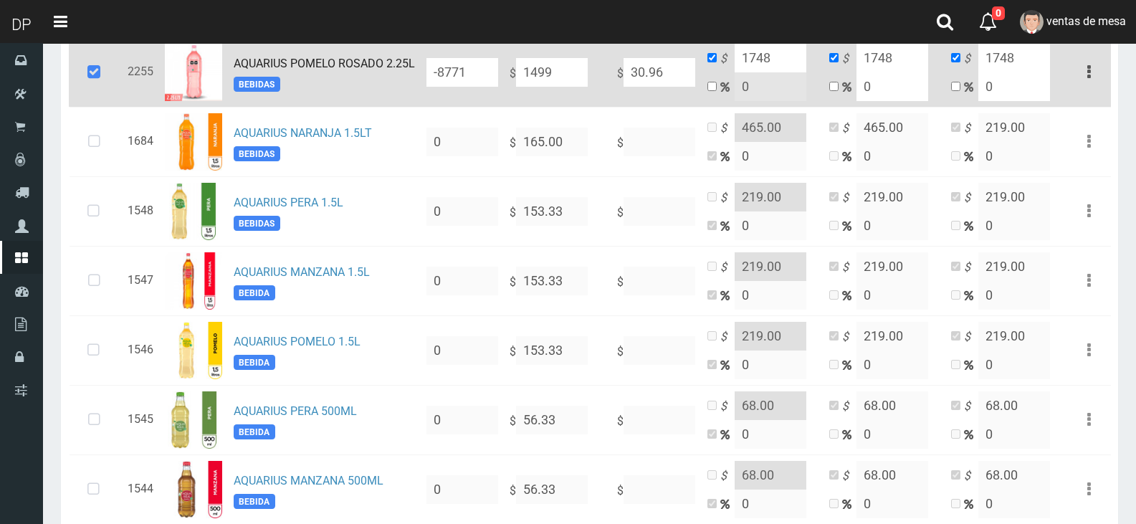
click at [95, 87] on icon at bounding box center [94, 72] width 39 height 47
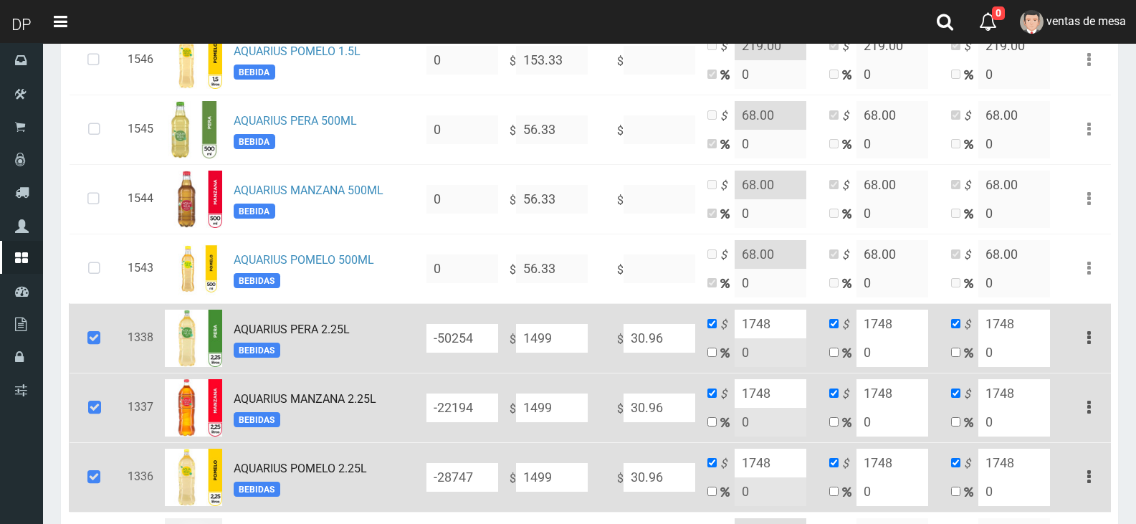
scroll to position [720, 0]
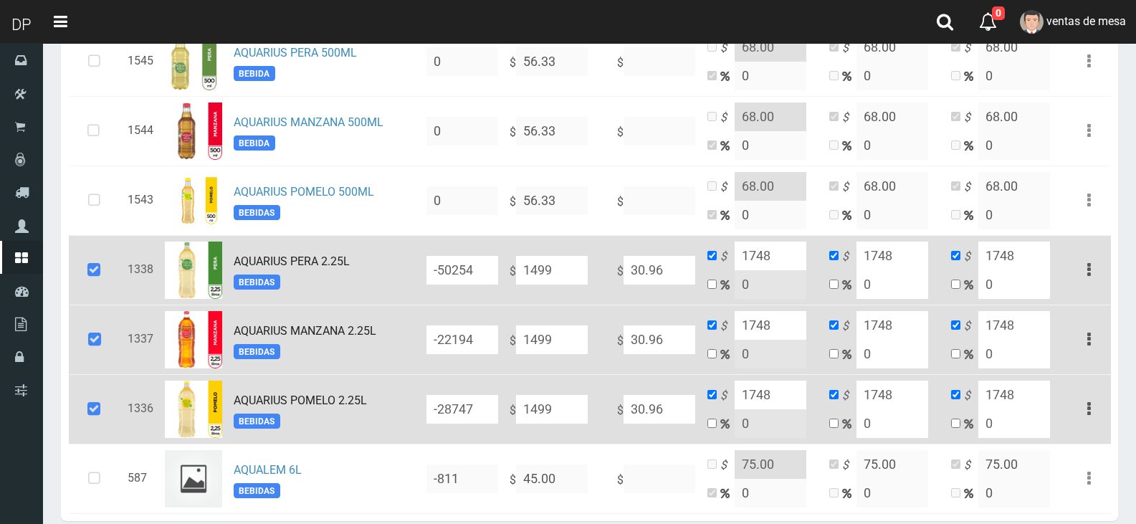
click at [70, 281] on td at bounding box center [95, 270] width 53 height 70
click at [100, 333] on icon at bounding box center [94, 339] width 39 height 47
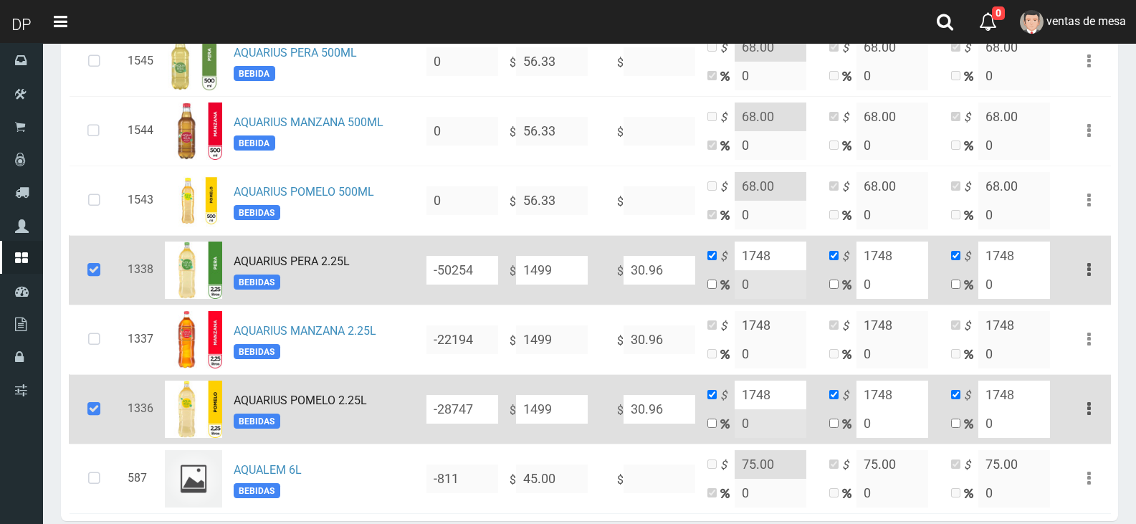
drag, startPoint x: 97, startPoint y: 259, endPoint x: 103, endPoint y: 411, distance: 152.1
click at [97, 264] on icon at bounding box center [94, 270] width 39 height 47
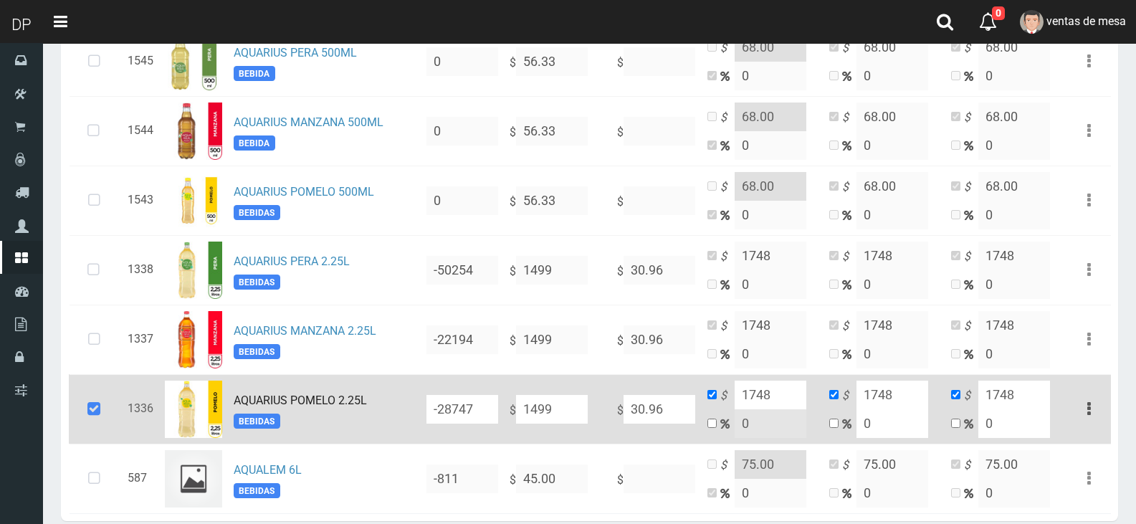
click at [103, 411] on icon at bounding box center [94, 409] width 39 height 47
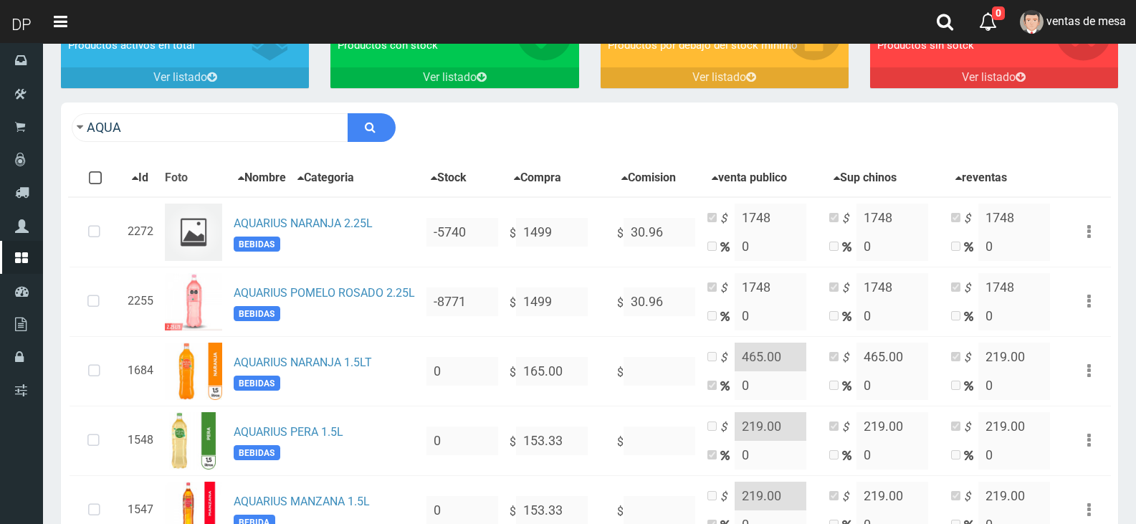
scroll to position [0, 0]
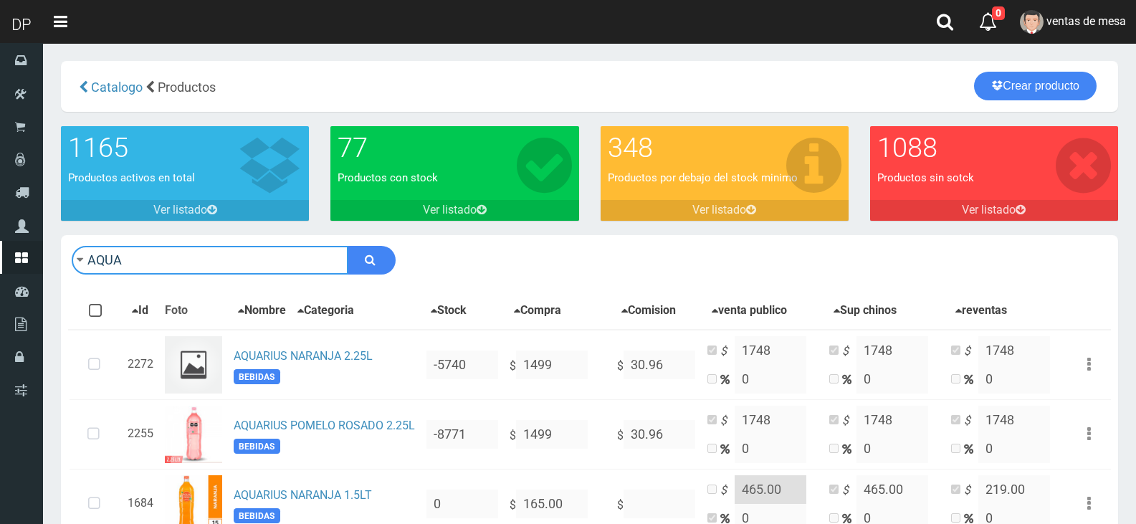
click at [280, 264] on input "AQUA" at bounding box center [210, 260] width 277 height 29
type input "ORESTE"
click at [348, 246] on button "submit" at bounding box center [372, 260] width 48 height 29
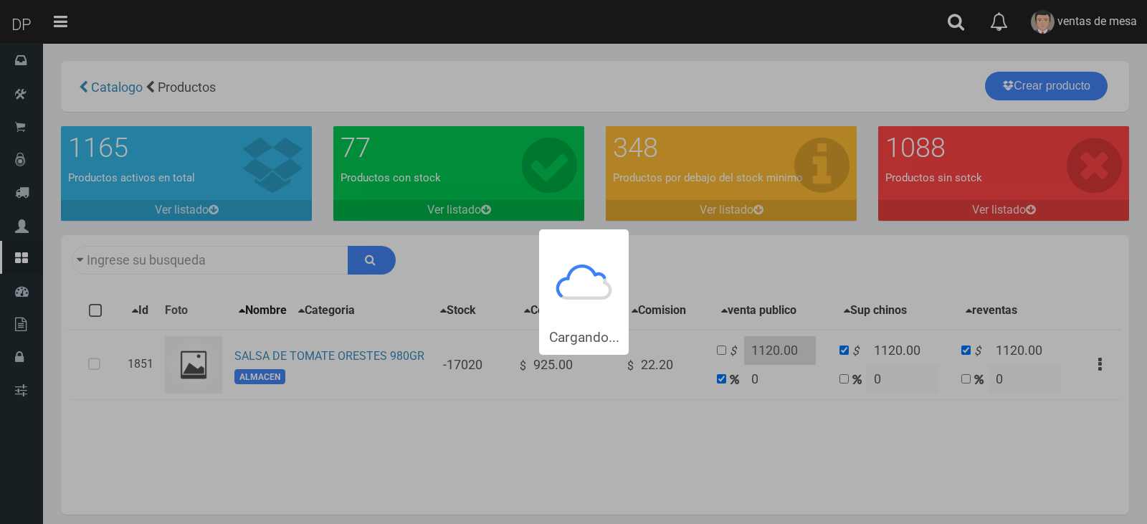
type input "[PERSON_NAME]"
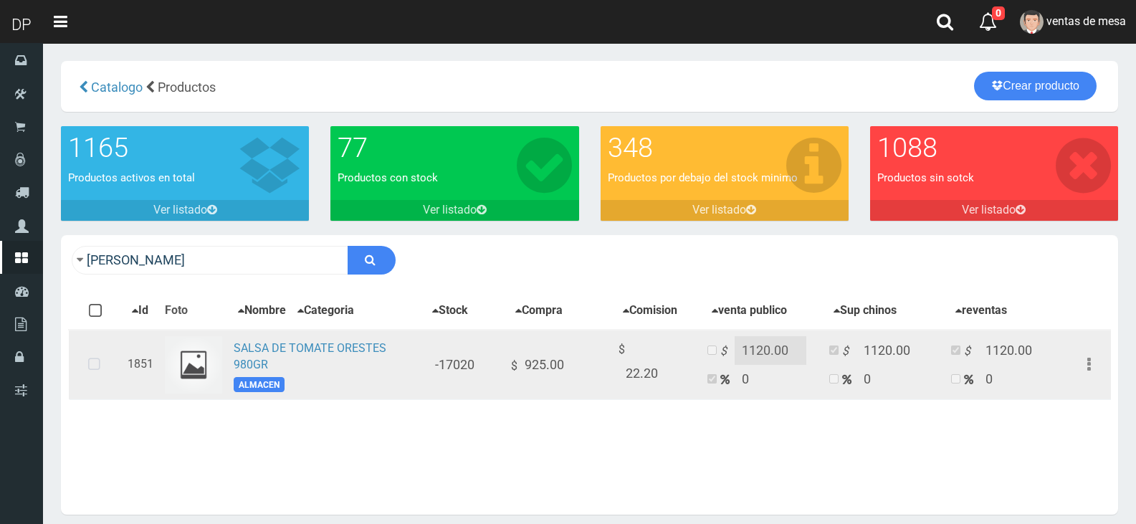
click at [104, 371] on icon at bounding box center [94, 364] width 38 height 47
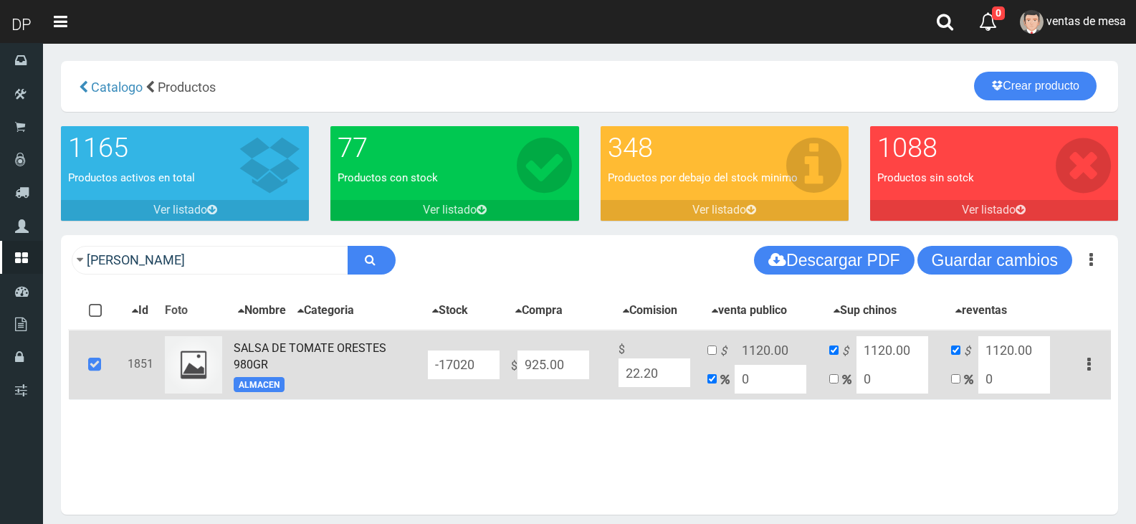
click at [539, 369] on input "925.00" at bounding box center [553, 364] width 72 height 29
type input "9"
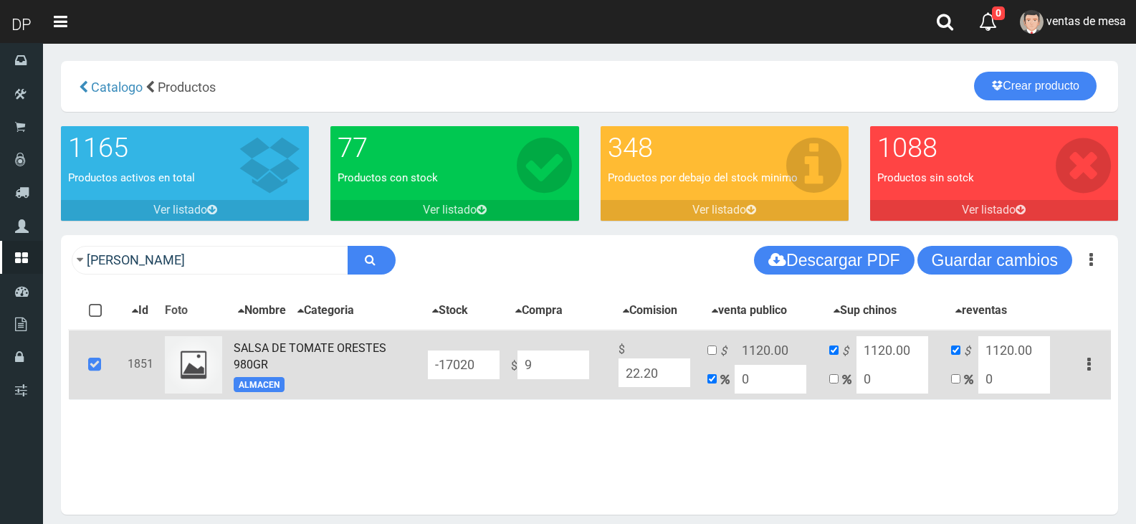
type input "9"
type input "90"
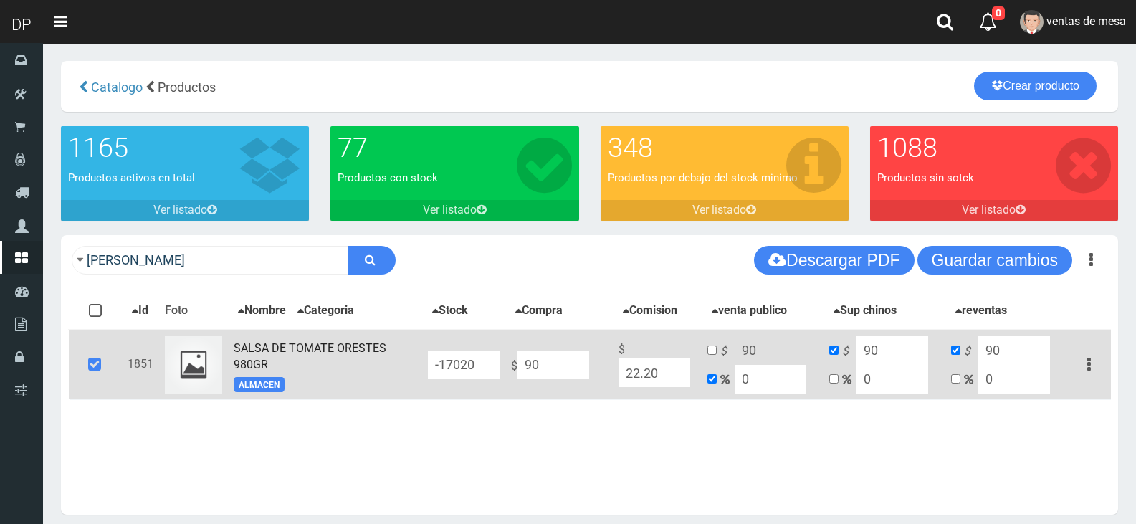
type input "900"
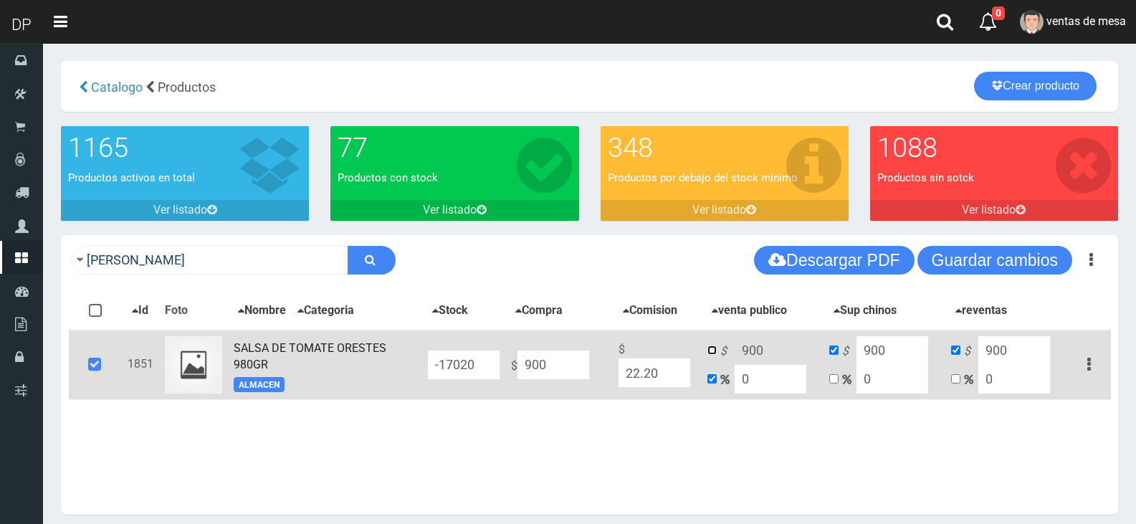
click at [713, 354] on input "checkbox" at bounding box center [711, 349] width 9 height 9
checkbox input "true"
checkbox input "false"
click at [769, 358] on input "900" at bounding box center [771, 350] width 72 height 29
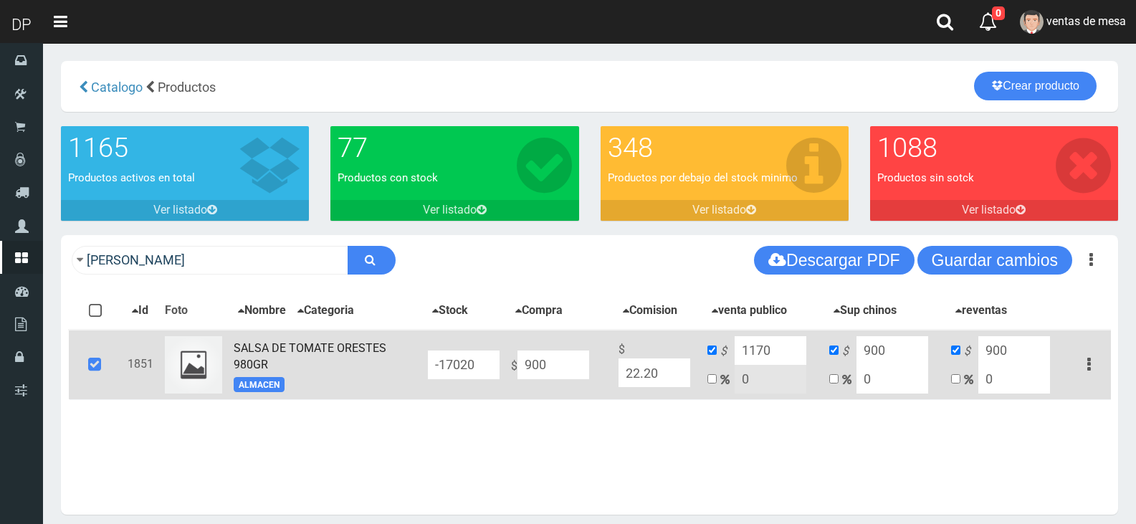
click at [774, 352] on input "1170" at bounding box center [771, 350] width 72 height 29
type input "1170"
click at [918, 350] on input "900" at bounding box center [892, 350] width 72 height 29
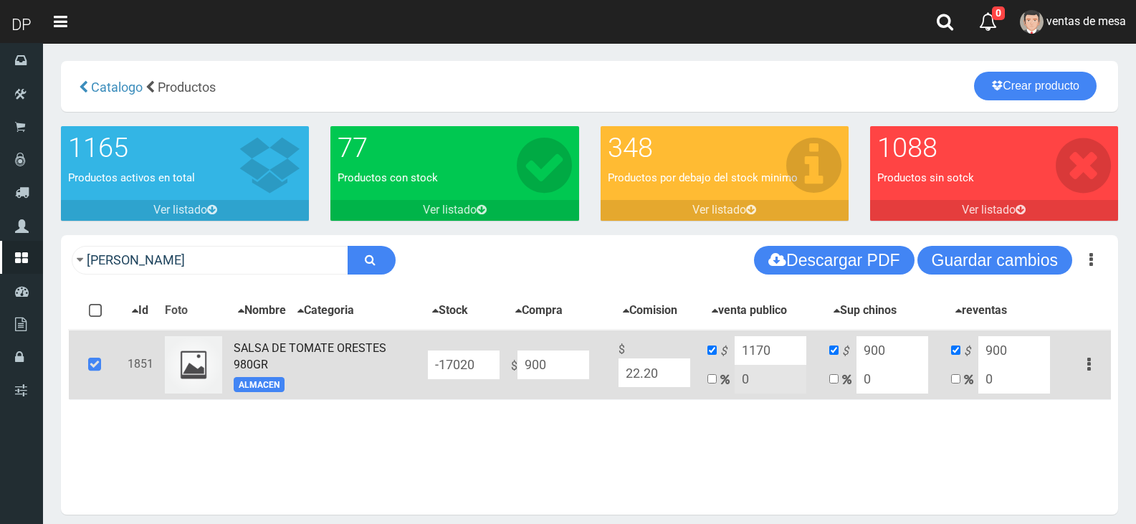
paste input "117"
type input "1170"
click at [1001, 358] on input "900" at bounding box center [1014, 350] width 72 height 29
paste input "117"
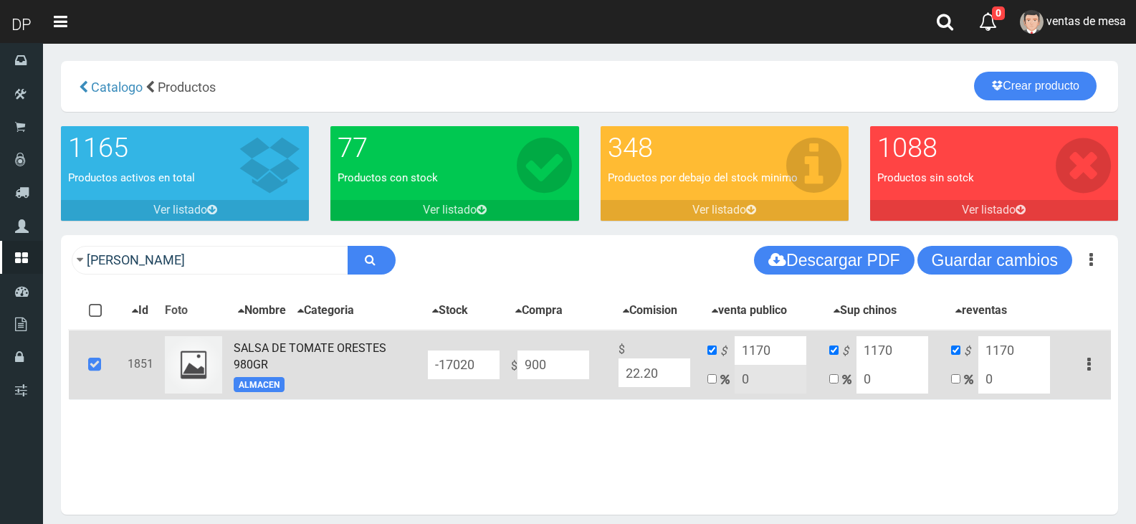
type input "1170"
drag, startPoint x: 1010, startPoint y: 240, endPoint x: 963, endPoint y: 262, distance: 51.6
click at [1009, 240] on div "ORESTE Descargar PDF Guardar cambios" at bounding box center [589, 260] width 1057 height 50
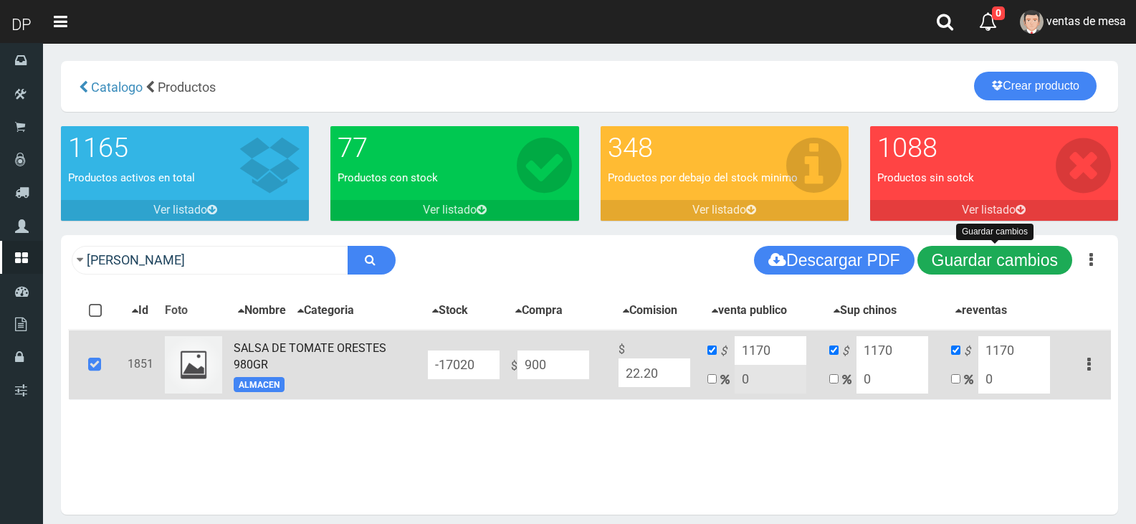
click at [963, 262] on button "Guardar cambios" at bounding box center [994, 260] width 155 height 29
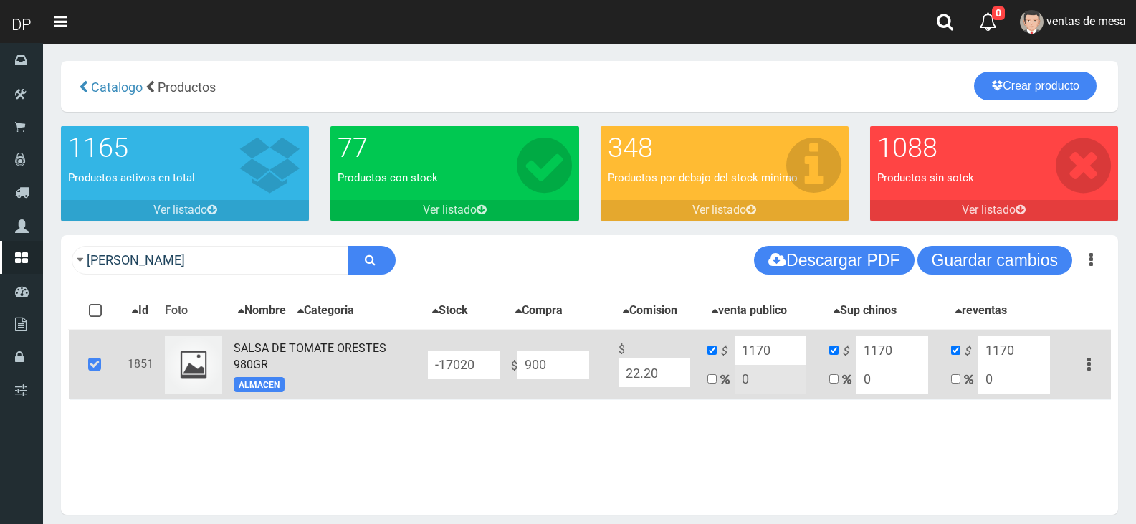
click at [95, 374] on icon at bounding box center [94, 364] width 39 height 47
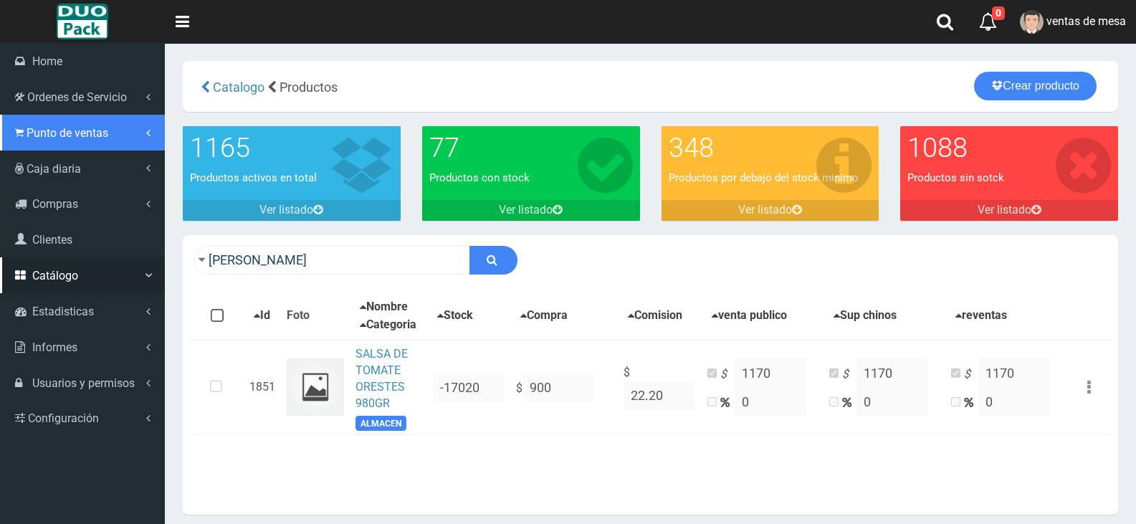
drag, startPoint x: 73, startPoint y: 120, endPoint x: 77, endPoint y: 133, distance: 12.7
click at [75, 121] on link "Punto de ventas" at bounding box center [82, 133] width 165 height 36
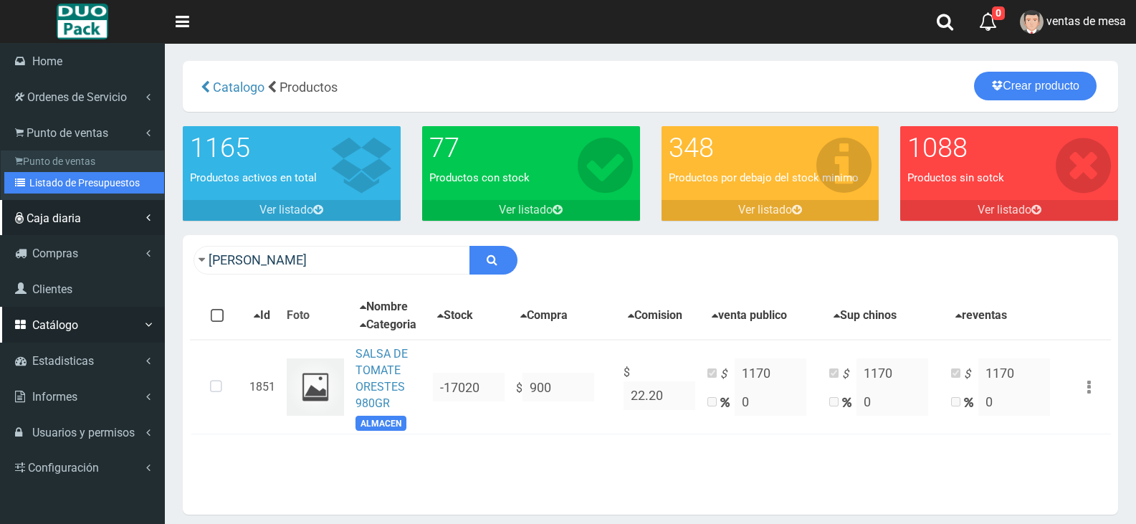
click at [104, 185] on link "Listado de Presupuestos" at bounding box center [84, 183] width 160 height 22
